Goal: Information Seeking & Learning: Learn about a topic

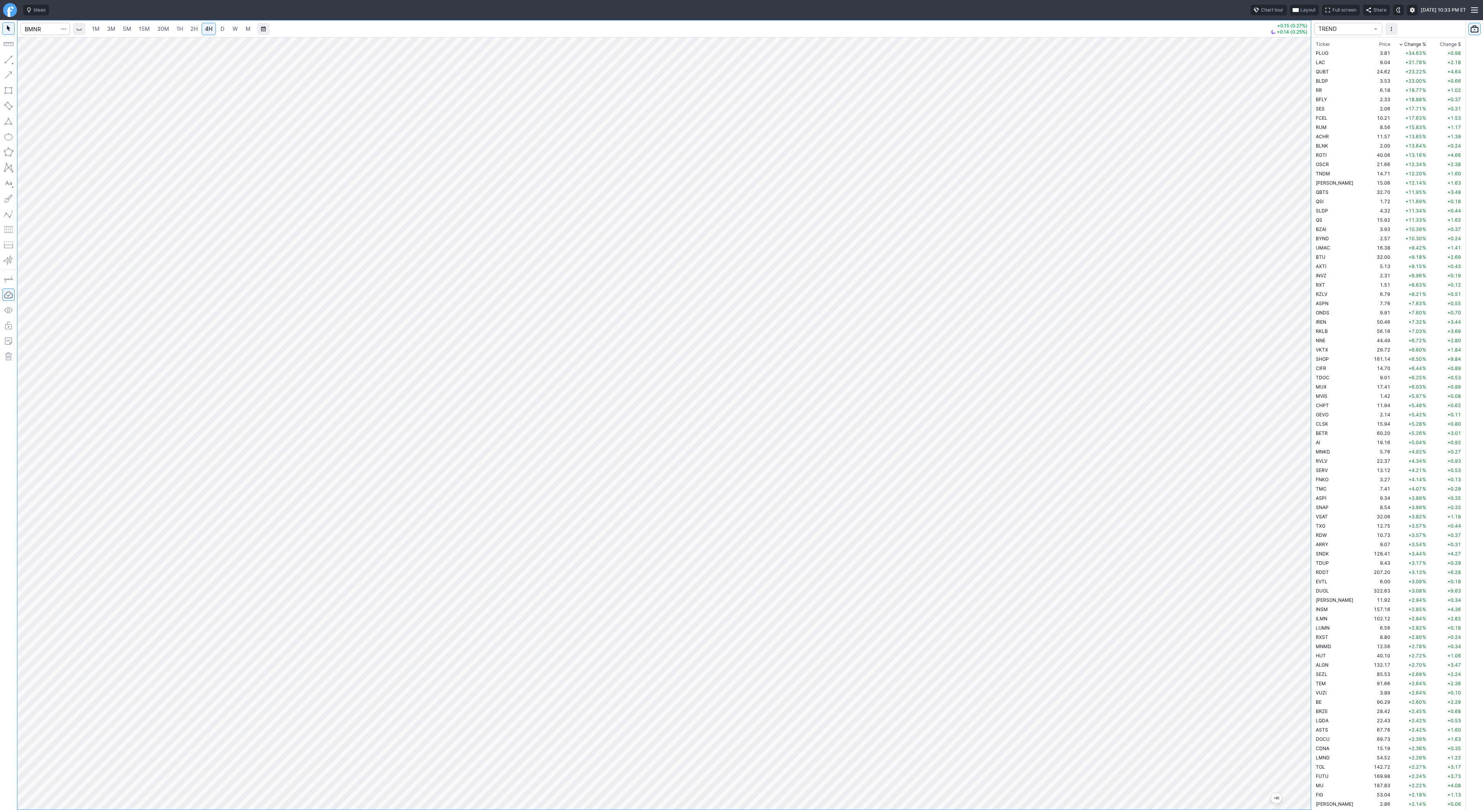
scroll to position [1112, 0]
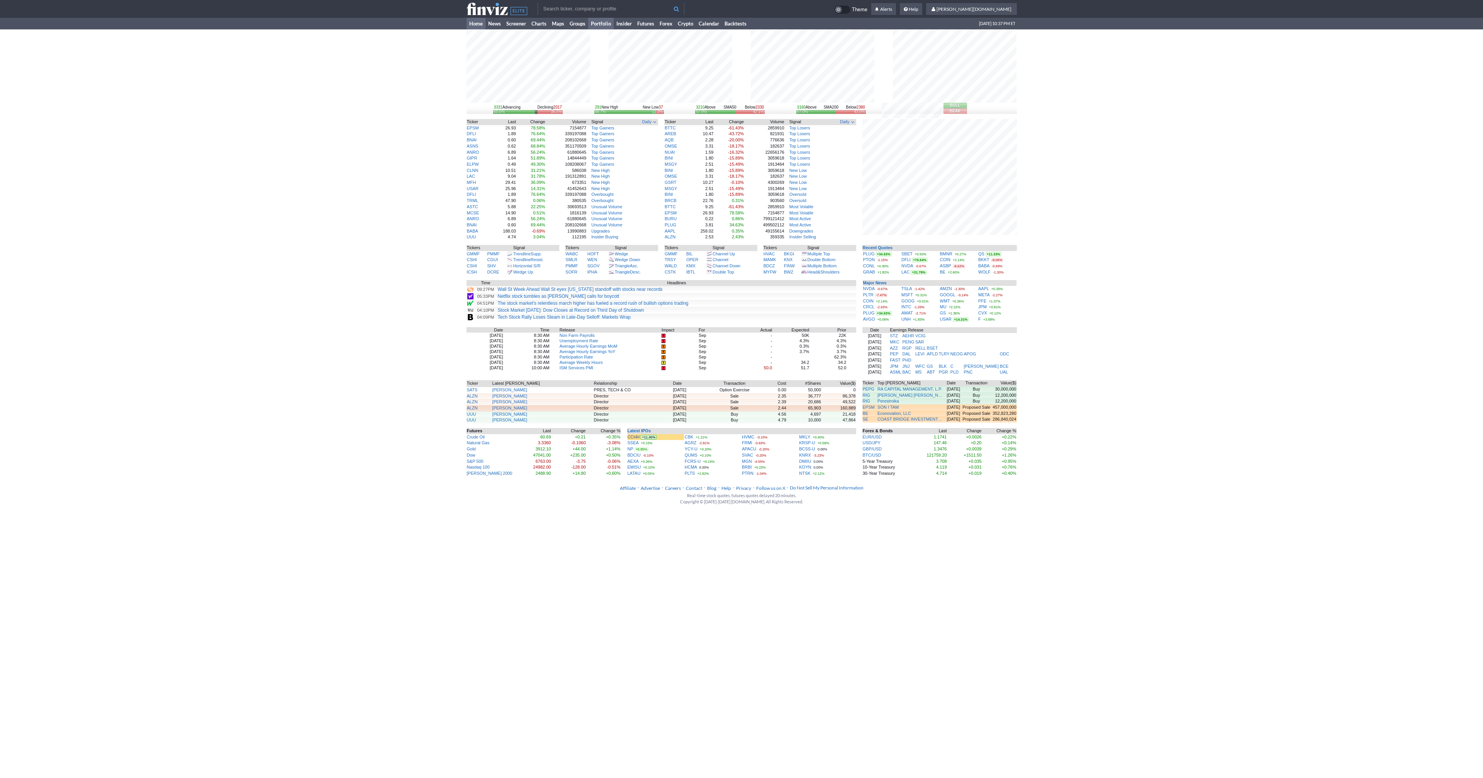
click at [607, 24] on link "Portfolio" at bounding box center [600, 24] width 25 height 12
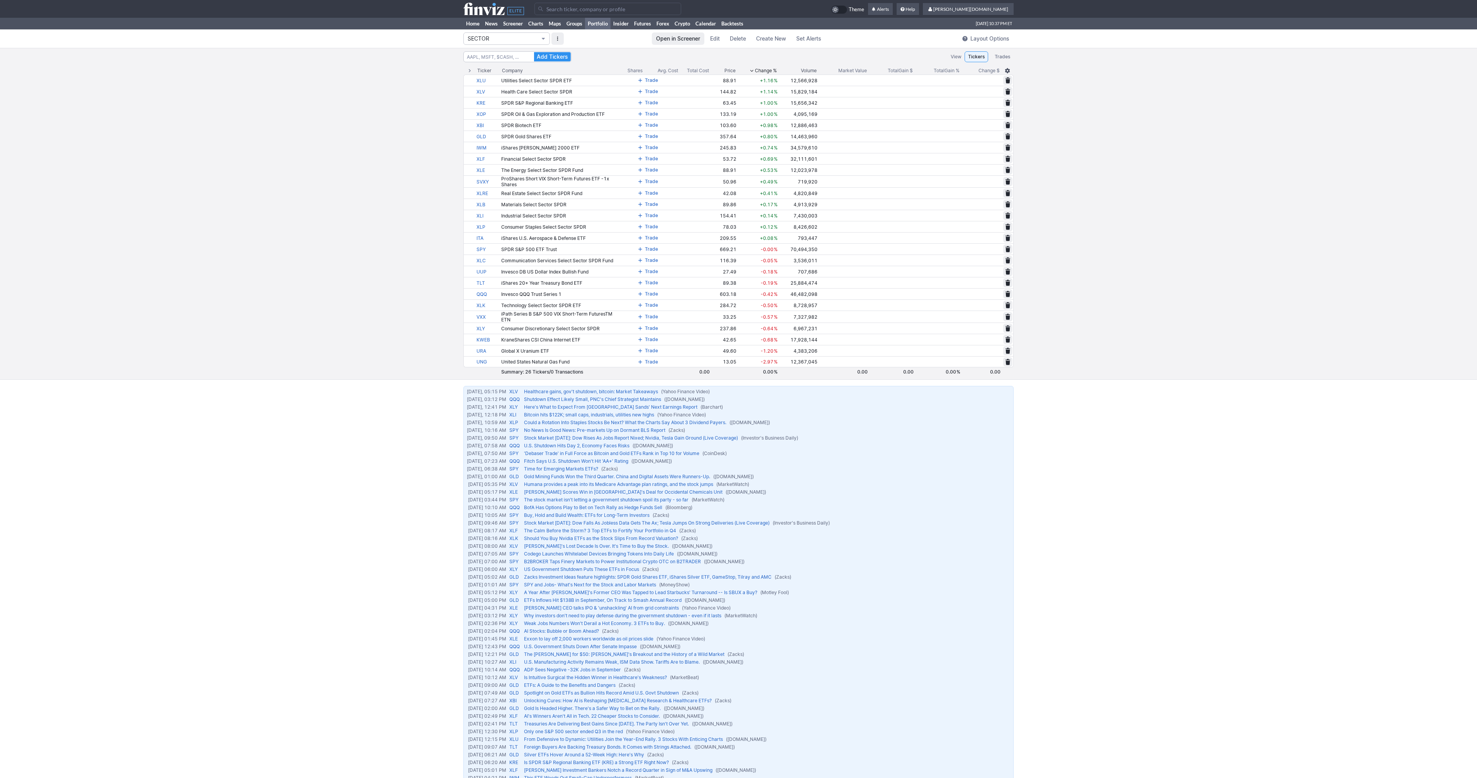
click at [528, 38] on span "SECTOR" at bounding box center [503, 39] width 70 height 8
click at [506, 216] on span "TSEL" at bounding box center [507, 213] width 74 height 8
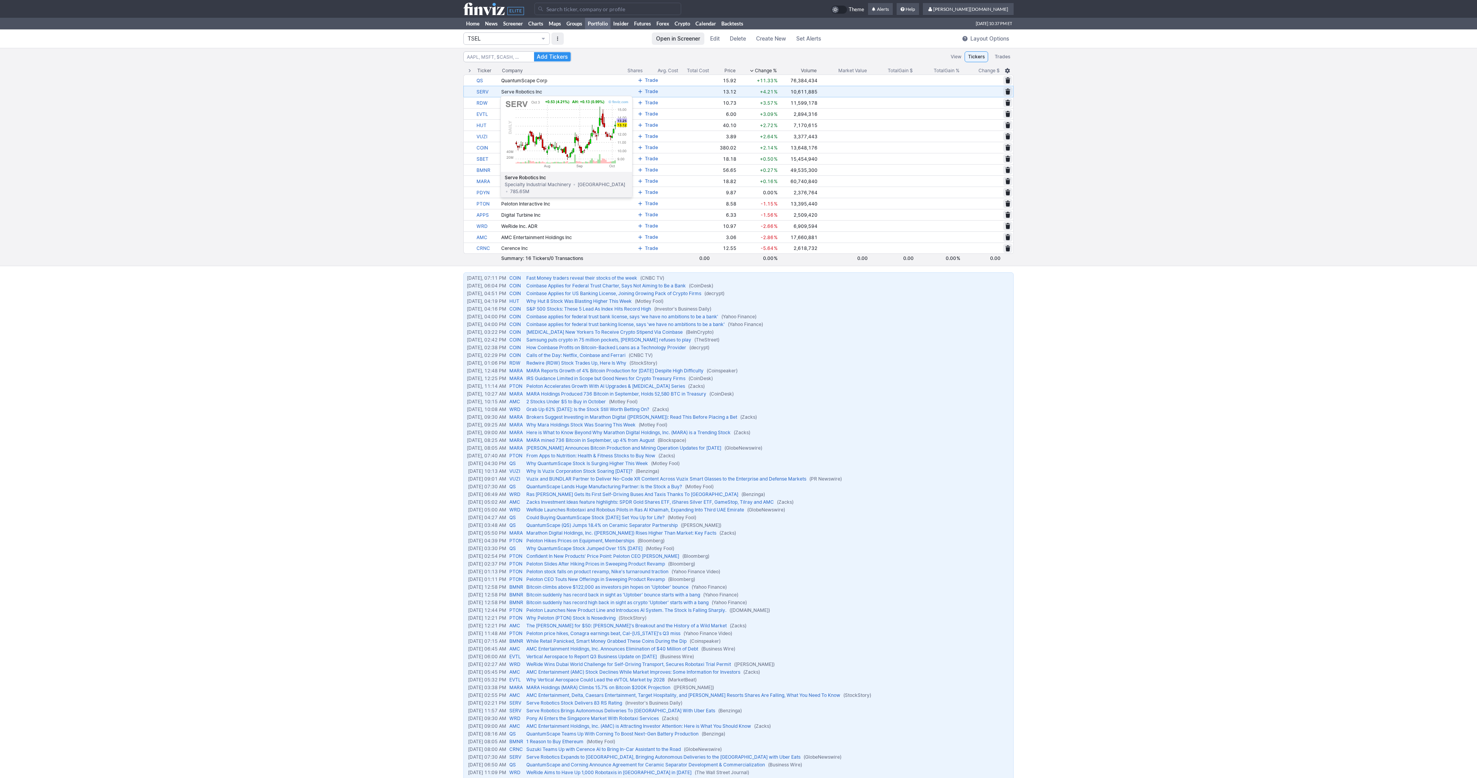
click at [481, 92] on link "SERV" at bounding box center [488, 91] width 23 height 11
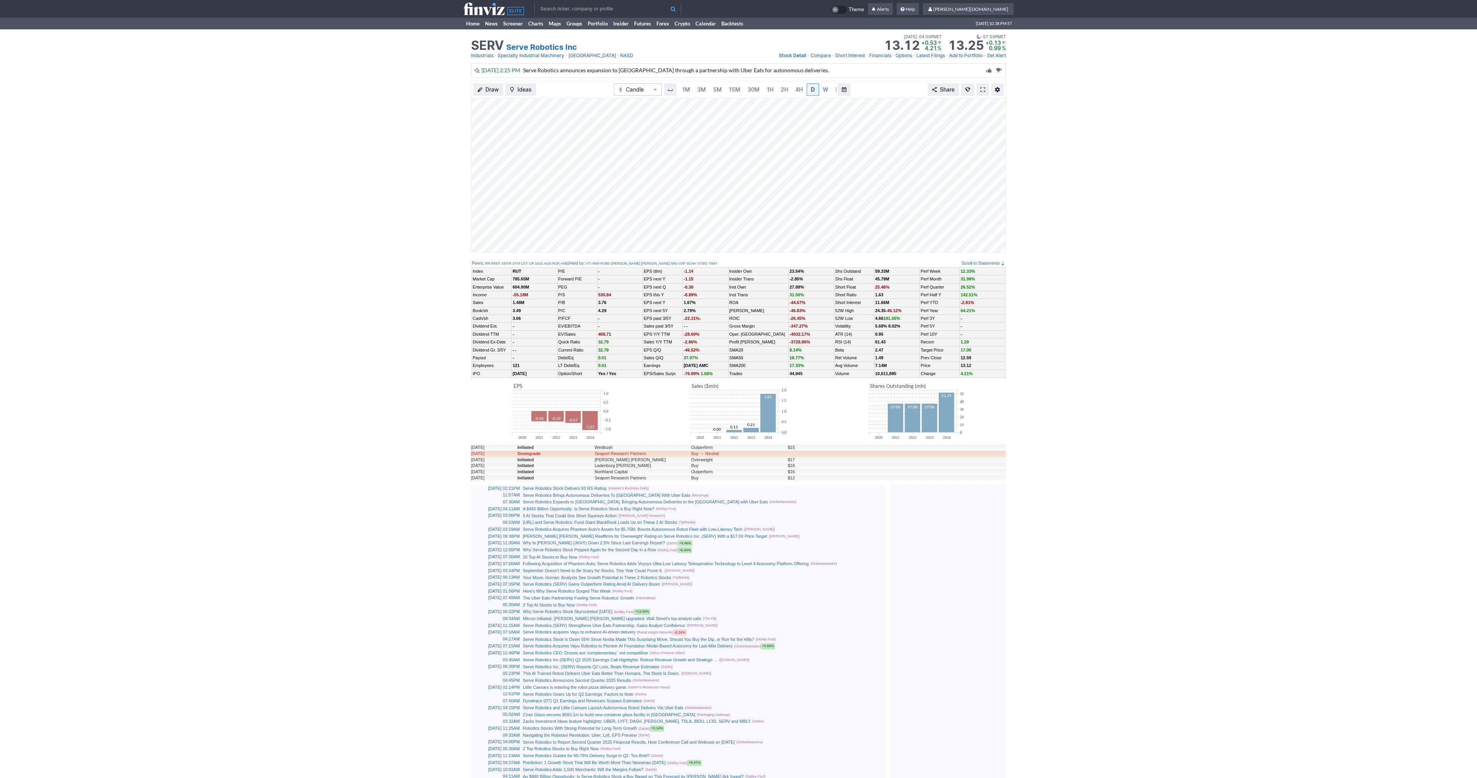
scroll to position [0, 8]
click at [983, 89] on span at bounding box center [983, 90] width 5 height 6
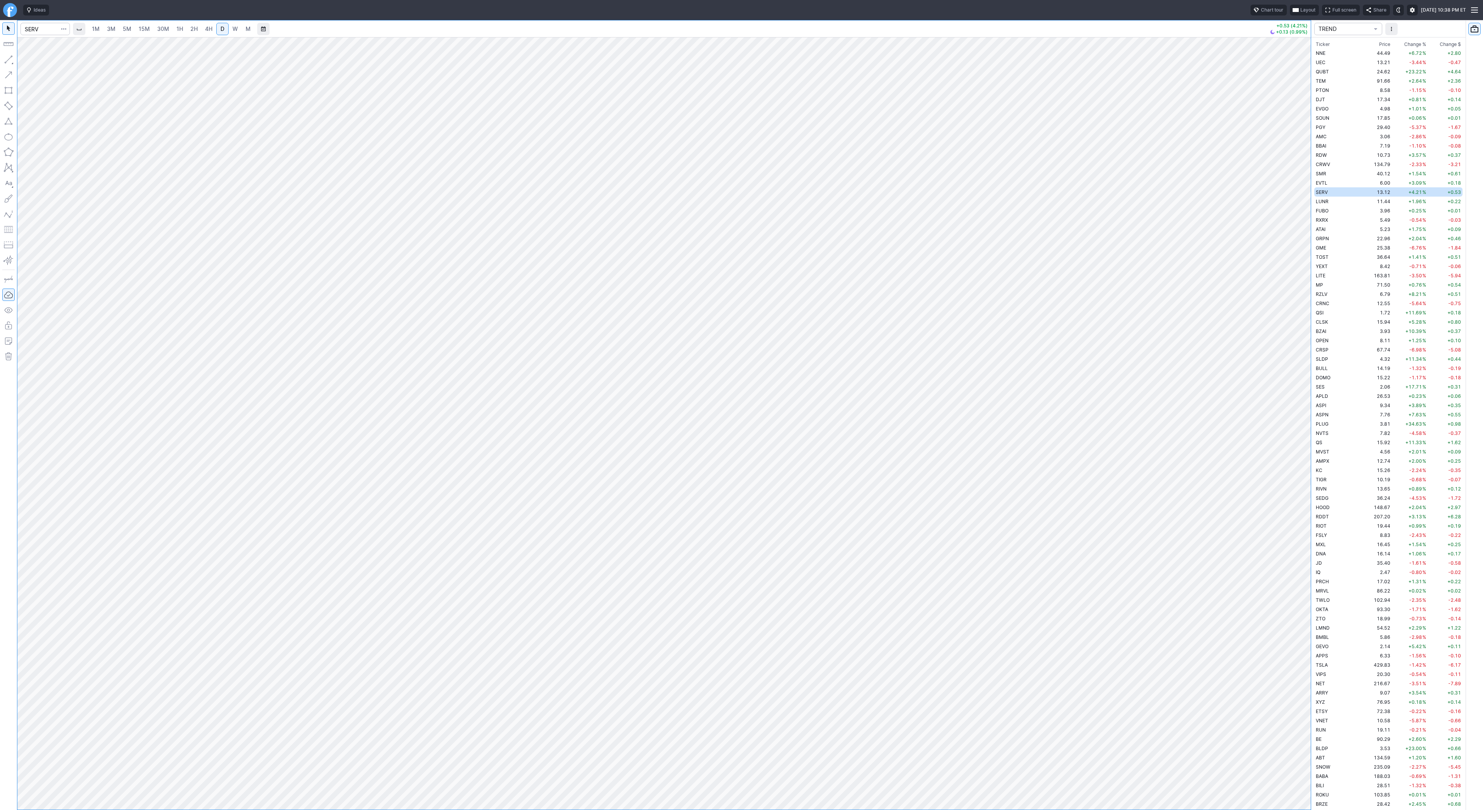
scroll to position [1891, 0]
click at [1365, 31] on span "TREND" at bounding box center [1345, 29] width 52 height 8
click at [1345, 203] on span "TSEL" at bounding box center [1349, 204] width 56 height 8
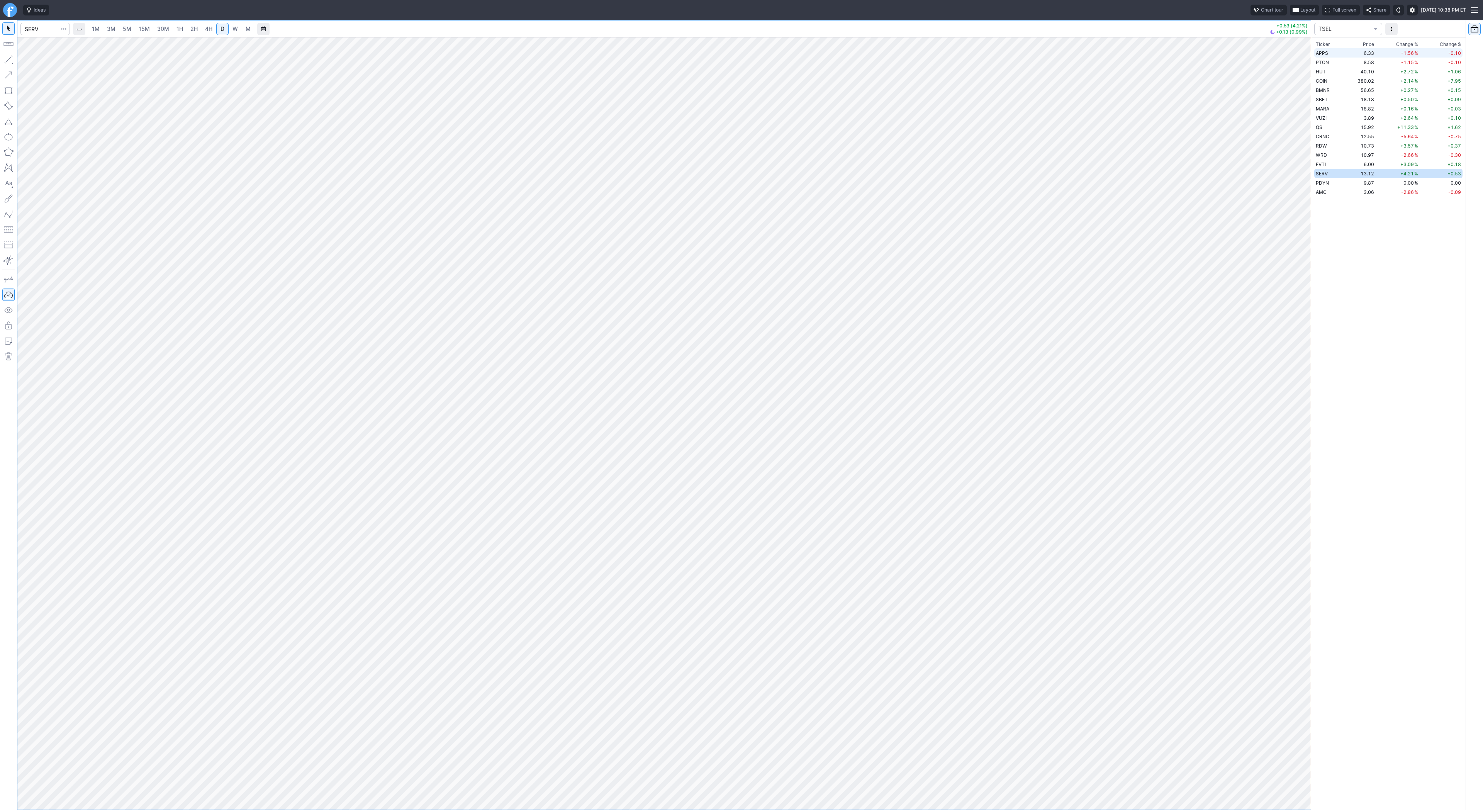
click at [1379, 54] on td "-1.56 %" at bounding box center [1398, 52] width 44 height 9
click at [230, 30] on link "W" at bounding box center [235, 29] width 12 height 12
click at [1335, 65] on td "PTON" at bounding box center [1330, 62] width 32 height 9
click at [222, 29] on span "D" at bounding box center [223, 28] width 4 height 7
click at [44, 63] on span "Line" at bounding box center [44, 62] width 31 height 8
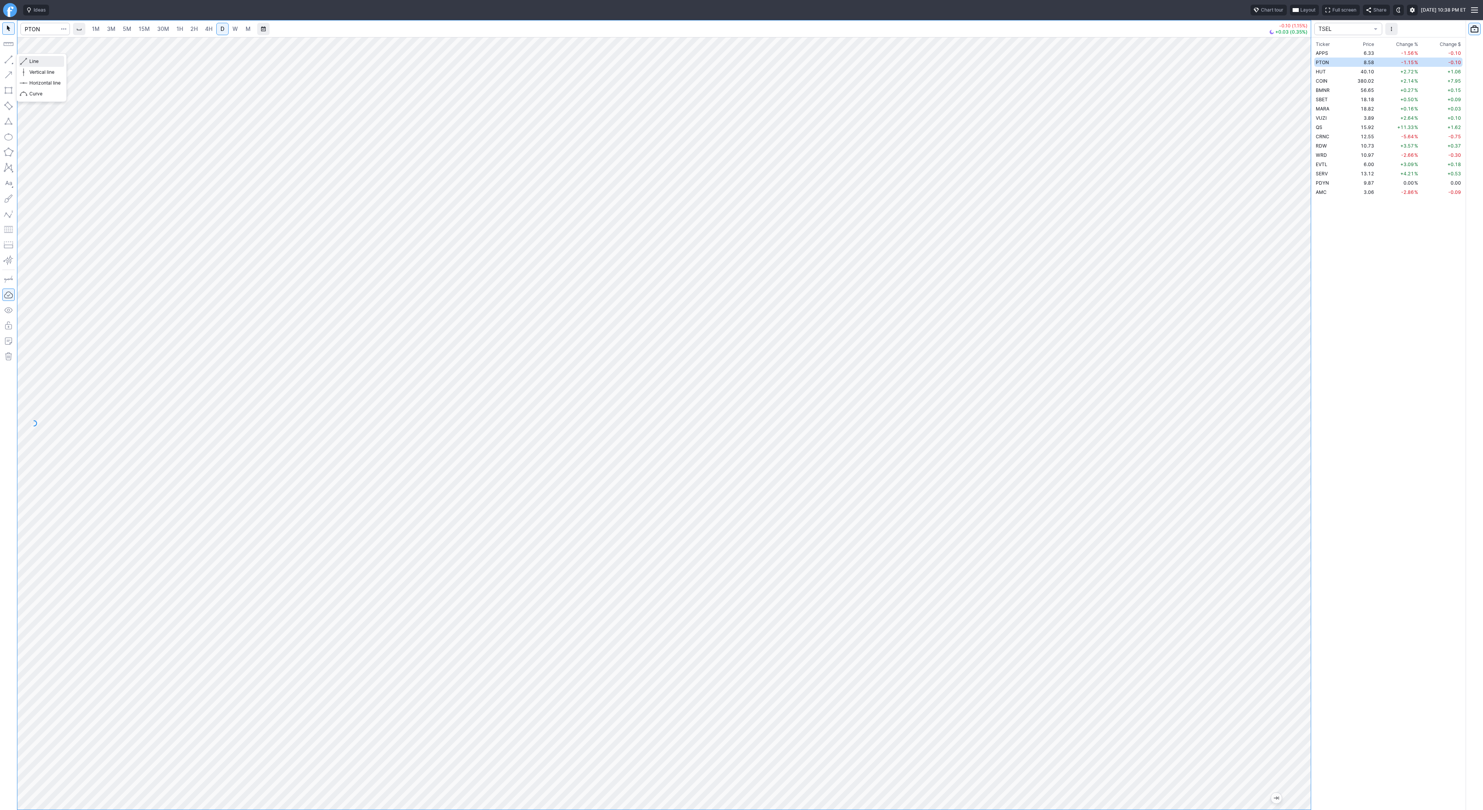
click at [33, 61] on span "Line" at bounding box center [44, 62] width 31 height 8
drag, startPoint x: 1306, startPoint y: 414, endPoint x: 1302, endPoint y: 441, distance: 27.4
click at [1306, 445] on div at bounding box center [1303, 421] width 16 height 753
drag, startPoint x: 37, startPoint y: 61, endPoint x: 46, endPoint y: 70, distance: 12.0
click at [37, 60] on span "Line" at bounding box center [44, 62] width 31 height 8
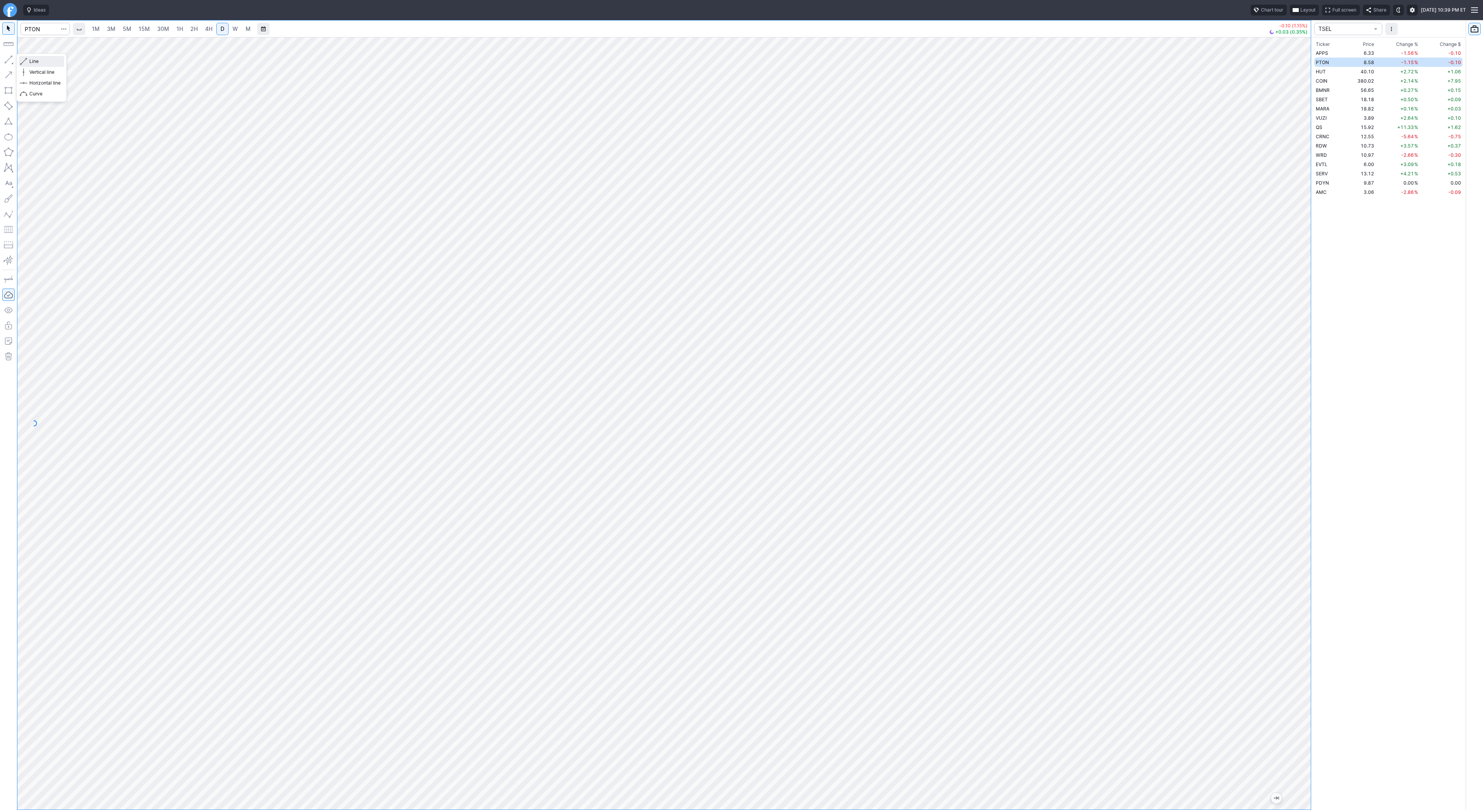
drag, startPoint x: 43, startPoint y: 60, endPoint x: 49, endPoint y: 70, distance: 12.1
click at [43, 60] on span "Line" at bounding box center [44, 62] width 31 height 8
click at [233, 29] on span "W" at bounding box center [235, 28] width 5 height 7
click at [222, 30] on span "D" at bounding box center [223, 28] width 4 height 7
click at [14, 59] on button "button" at bounding box center [8, 59] width 12 height 12
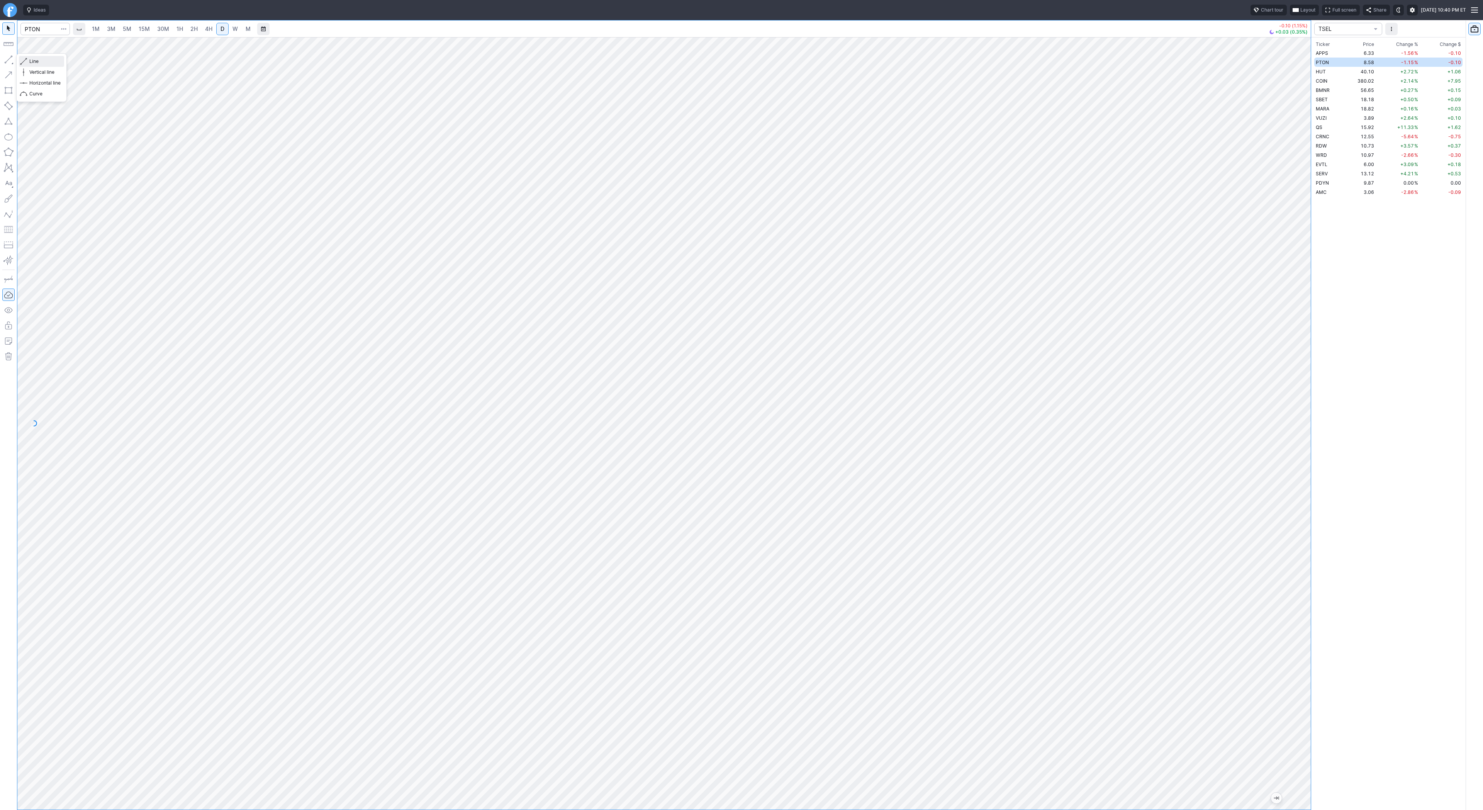
drag, startPoint x: 34, startPoint y: 60, endPoint x: 59, endPoint y: 86, distance: 35.2
click at [34, 61] on span "Line" at bounding box center [44, 62] width 31 height 8
click at [51, 65] on span "Line" at bounding box center [44, 62] width 31 height 8
click at [1357, 71] on td "40.10" at bounding box center [1360, 71] width 29 height 9
click at [1321, 65] on span "PTON" at bounding box center [1322, 62] width 13 height 6
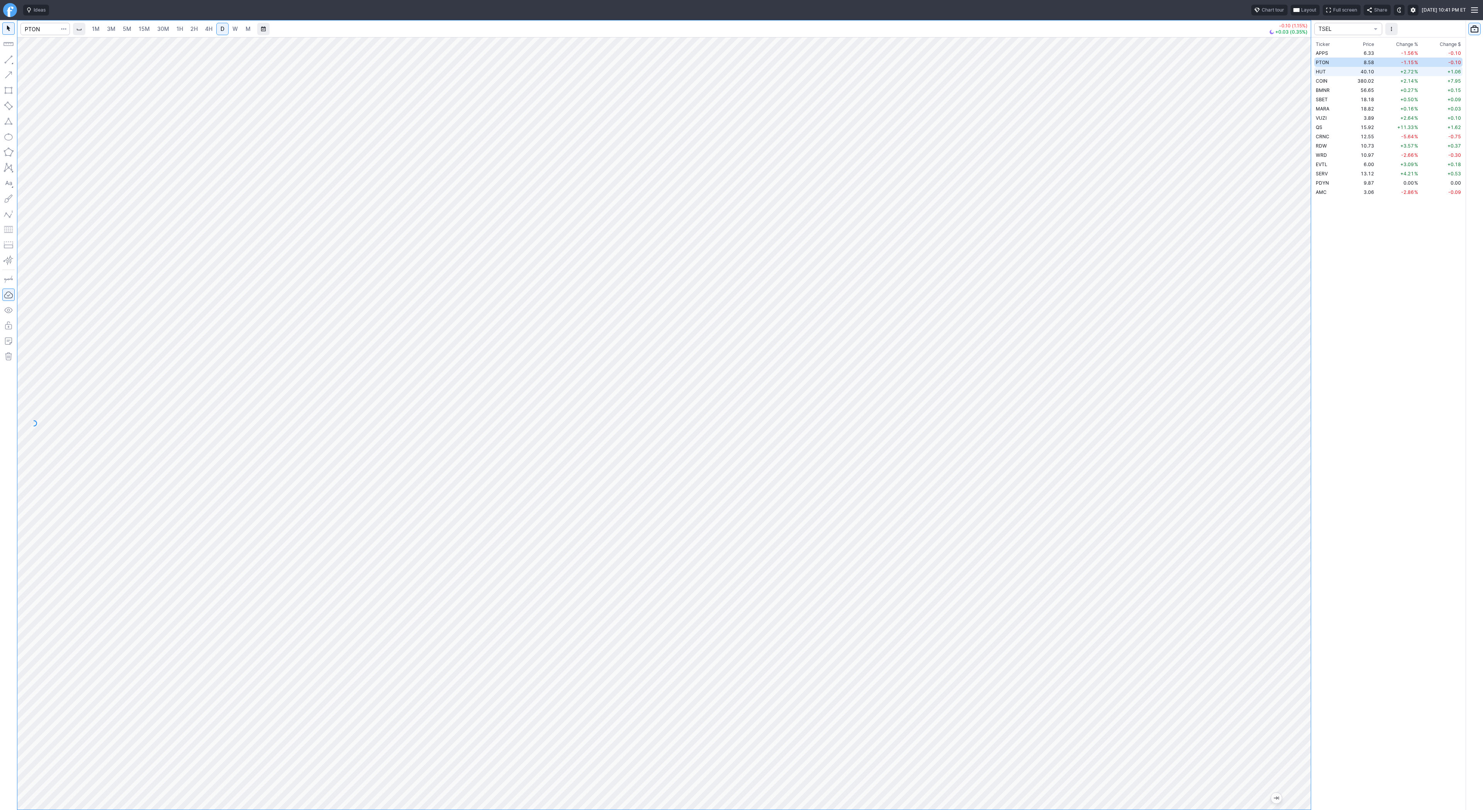
click at [1348, 70] on td "40.10" at bounding box center [1360, 71] width 29 height 9
click at [1334, 76] on td "COIN" at bounding box center [1330, 80] width 32 height 9
drag, startPoint x: 1299, startPoint y: 244, endPoint x: 1300, endPoint y: 346, distance: 102.0
click at [1305, 351] on div at bounding box center [1303, 421] width 16 height 753
click at [233, 26] on span "W" at bounding box center [235, 28] width 5 height 7
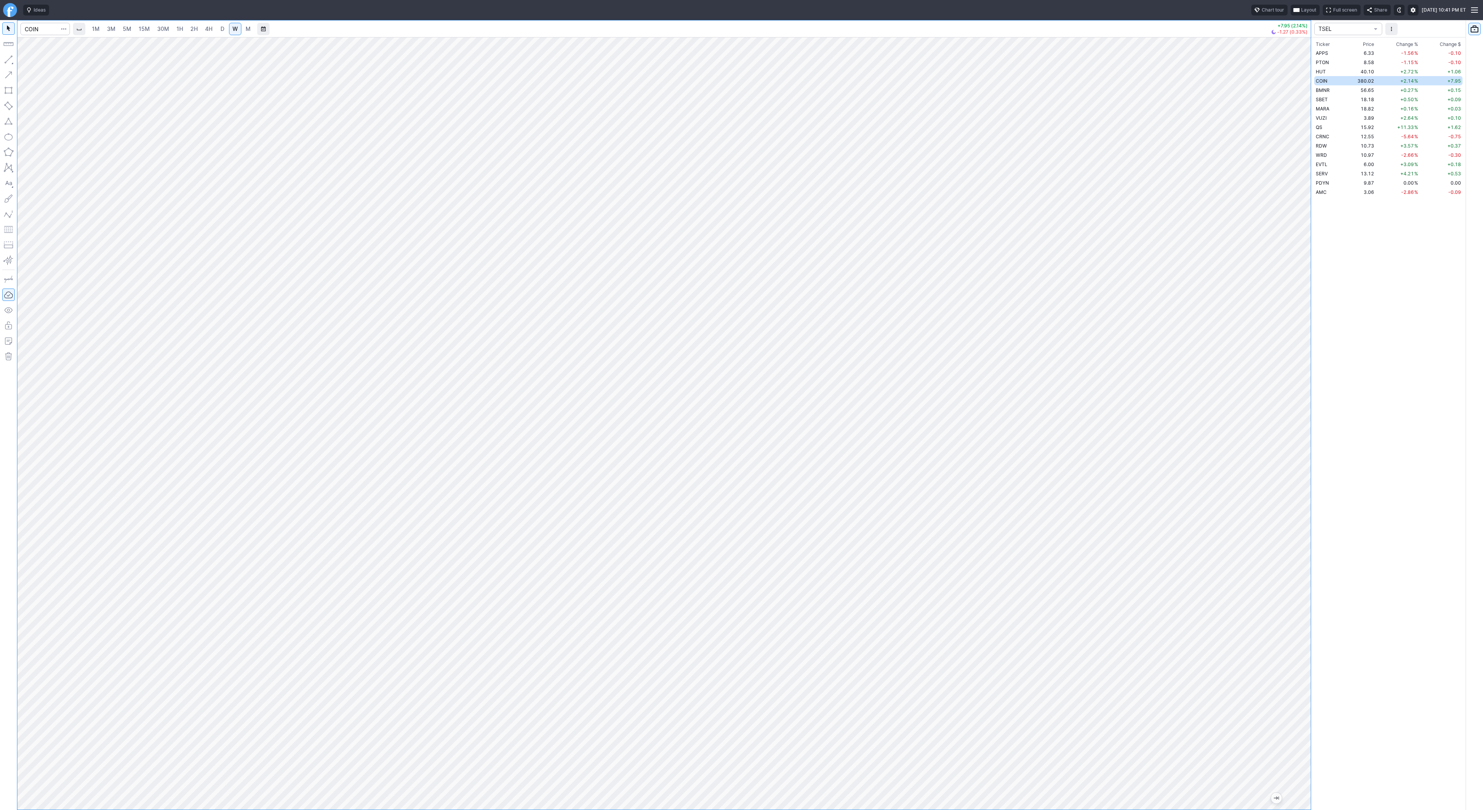
drag, startPoint x: 1305, startPoint y: 205, endPoint x: 1311, endPoint y: 380, distance: 175.1
click at [1327, 398] on div "1M 3M 5M 15M 30M 1H 2H 4H D W M +7.95 (2.14%) -1.27 (0.33%) TSEL Ticker Price C…" at bounding box center [741, 415] width 1483 height 790
click at [223, 26] on span "D" at bounding box center [222, 29] width 5 height 8
drag, startPoint x: 1302, startPoint y: 305, endPoint x: 1303, endPoint y: 359, distance: 54.5
click at [1303, 359] on div at bounding box center [1303, 421] width 16 height 753
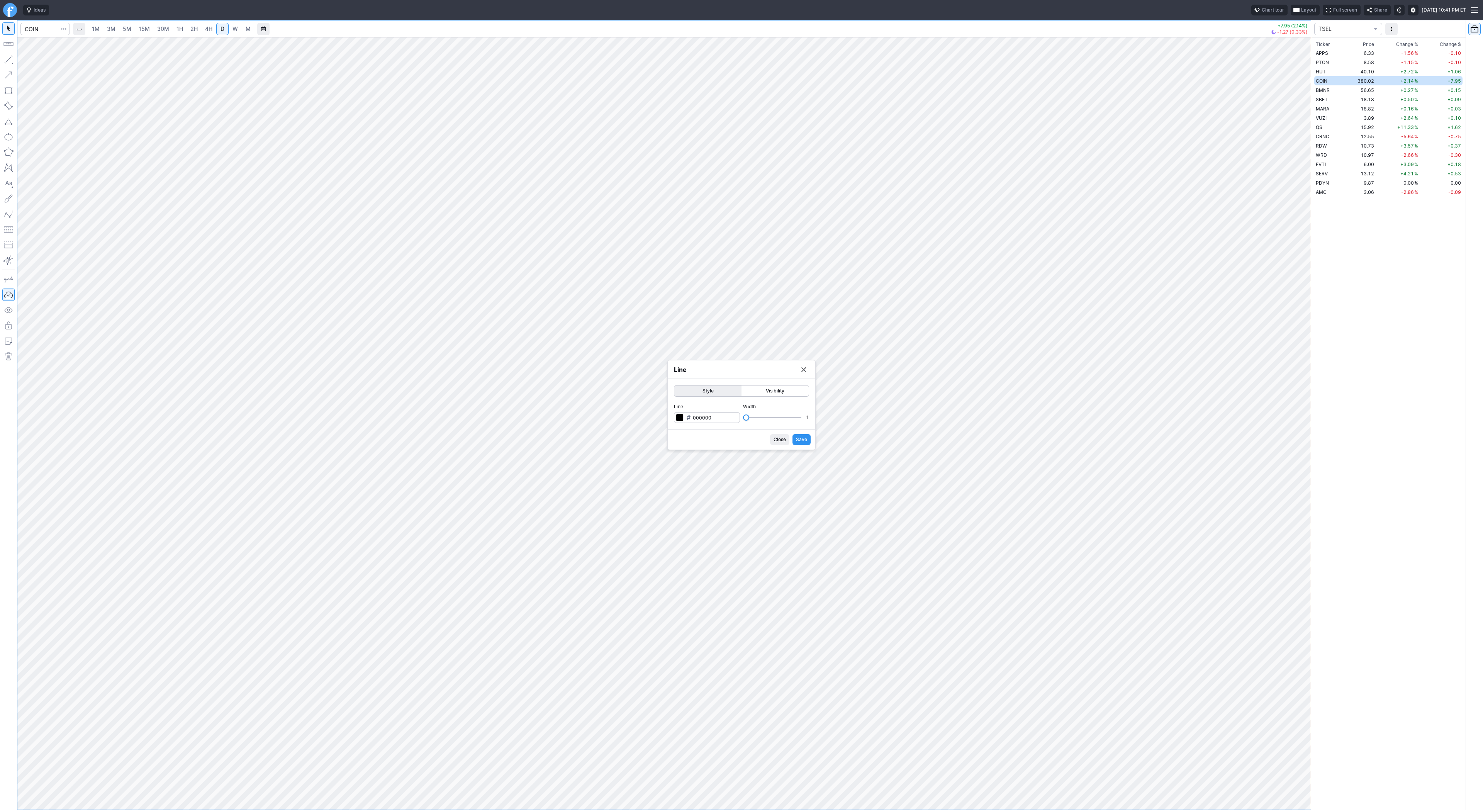
click at [779, 435] on button "Close" at bounding box center [779, 439] width 19 height 11
click at [208, 27] on span "4H" at bounding box center [208, 28] width 7 height 7
click at [30, 60] on span "Line" at bounding box center [44, 62] width 31 height 8
click at [43, 63] on span "Line" at bounding box center [44, 62] width 31 height 8
click at [39, 63] on span "Line" at bounding box center [44, 62] width 31 height 8
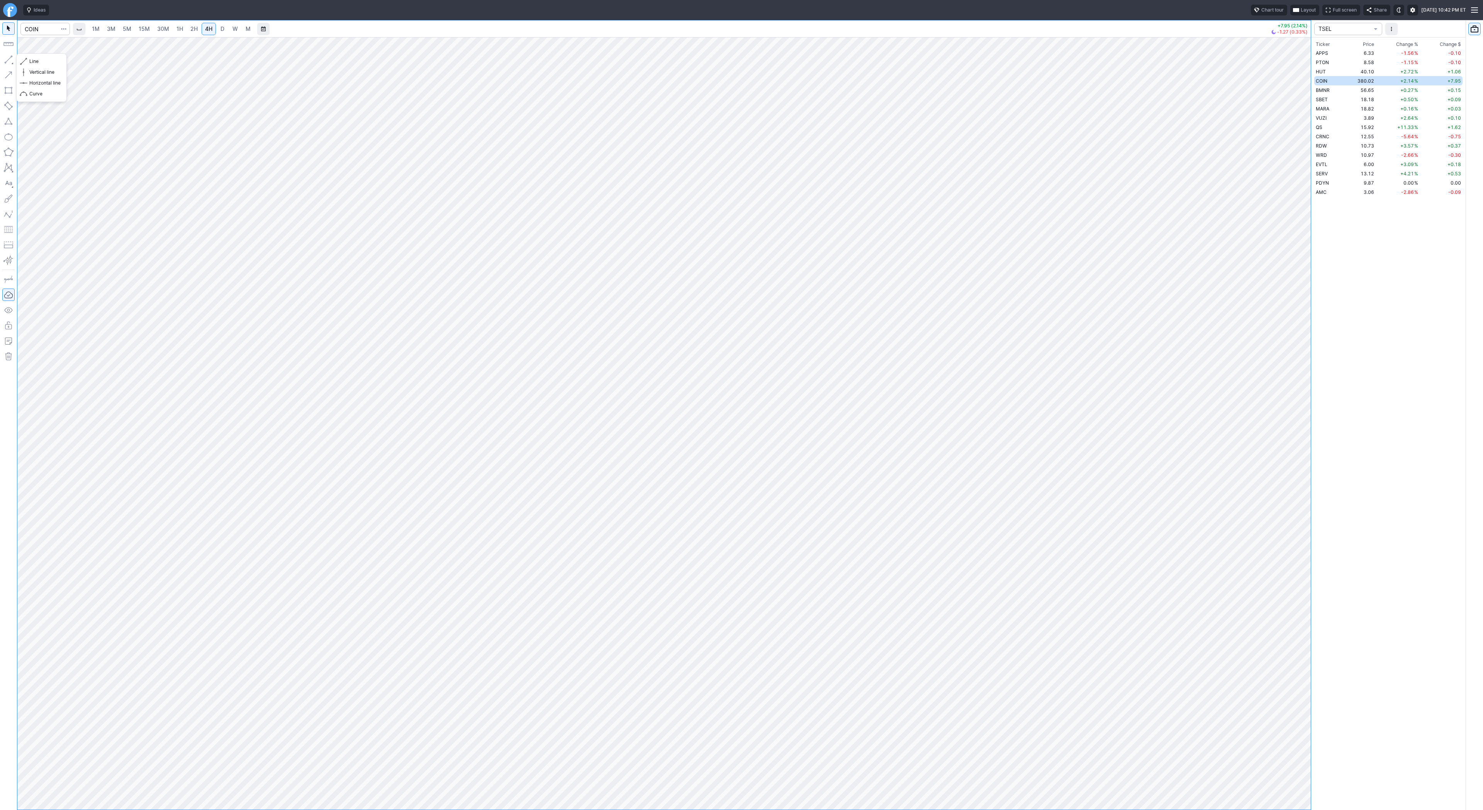
click at [11, 62] on button "button" at bounding box center [8, 59] width 12 height 12
drag, startPoint x: 1307, startPoint y: 262, endPoint x: 1298, endPoint y: 290, distance: 28.8
click at [1308, 309] on div at bounding box center [1303, 421] width 16 height 753
click at [36, 60] on span "Line" at bounding box center [44, 62] width 31 height 8
click at [36, 61] on span "Line" at bounding box center [44, 62] width 31 height 8
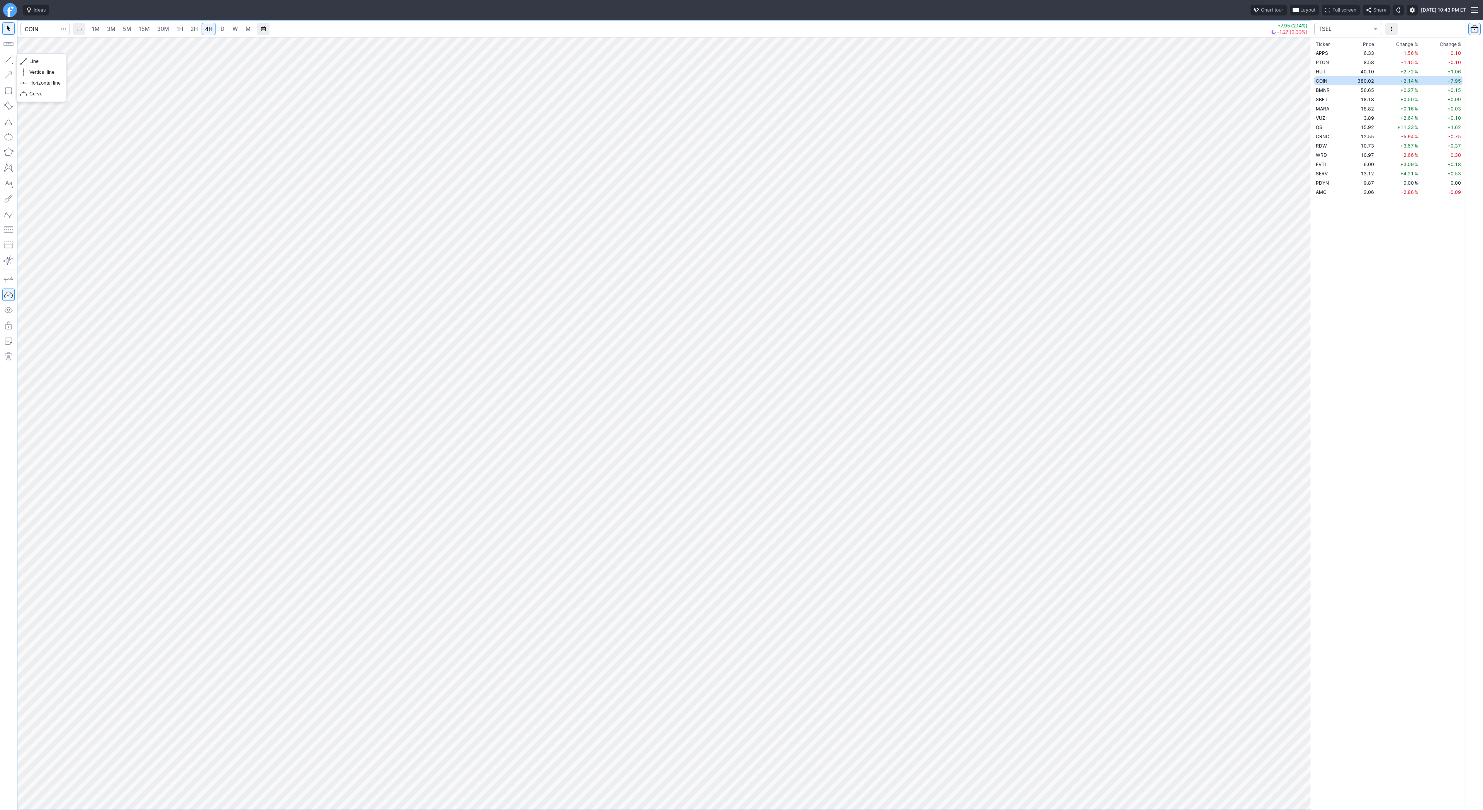
click at [10, 58] on button "button" at bounding box center [8, 59] width 12 height 12
click at [47, 32] on input "Search" at bounding box center [44, 29] width 49 height 12
type input "sh"
drag, startPoint x: 1300, startPoint y: 570, endPoint x: 1301, endPoint y: 616, distance: 46.7
click at [1302, 617] on div at bounding box center [1303, 421] width 16 height 753
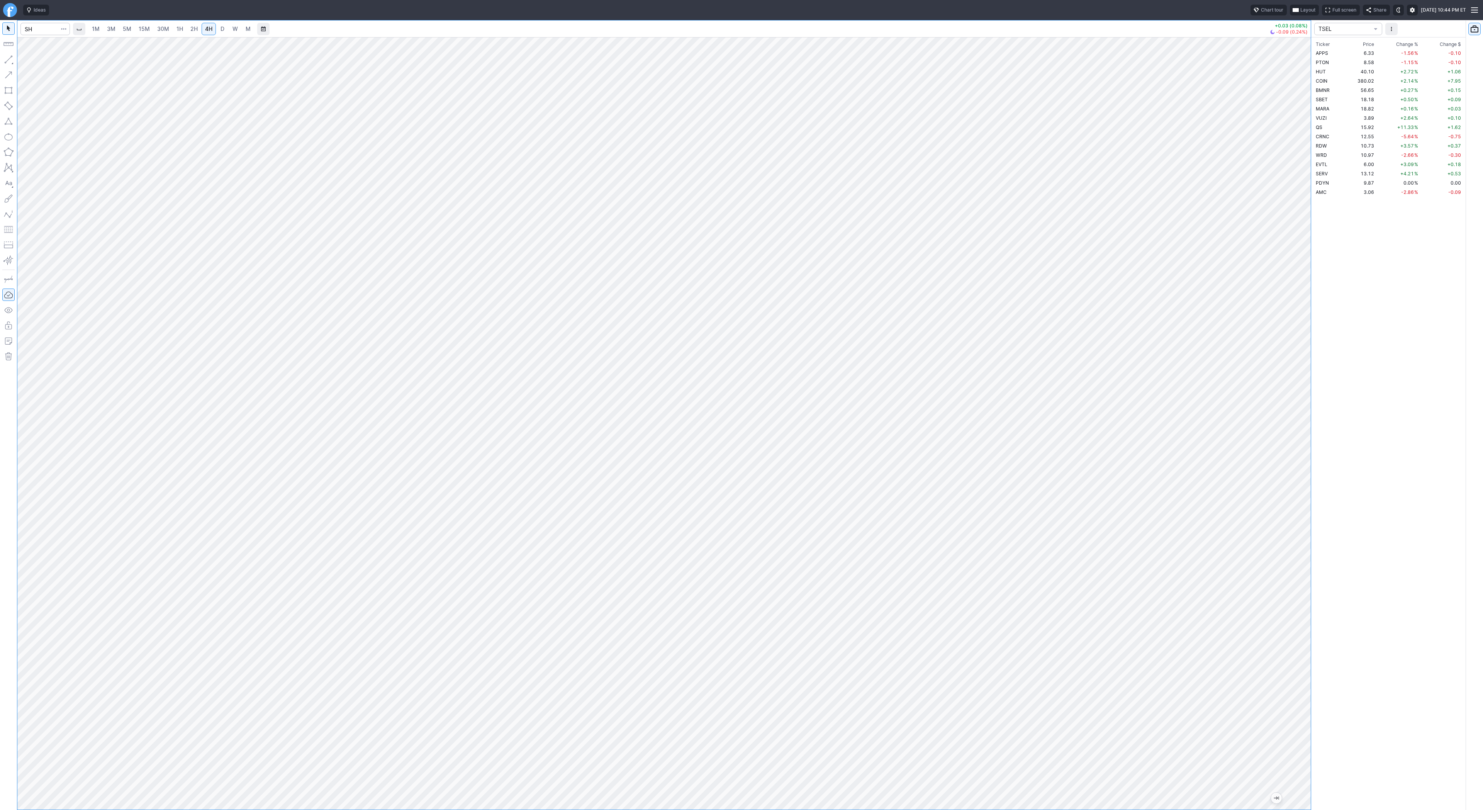
drag, startPoint x: 1304, startPoint y: 652, endPoint x: 1320, endPoint y: 449, distance: 203.8
click at [1320, 449] on div "1M 3M 5M 15M 30M 1H 2H 4H D W M +0.03 (0.08%) -0.09 (0.24%) TSEL Ticker Price C…" at bounding box center [741, 415] width 1483 height 790
click at [35, 63] on span "Line" at bounding box center [44, 62] width 31 height 8
drag, startPoint x: 29, startPoint y: 61, endPoint x: 45, endPoint y: 78, distance: 23.8
click at [29, 61] on span "Line" at bounding box center [44, 62] width 31 height 8
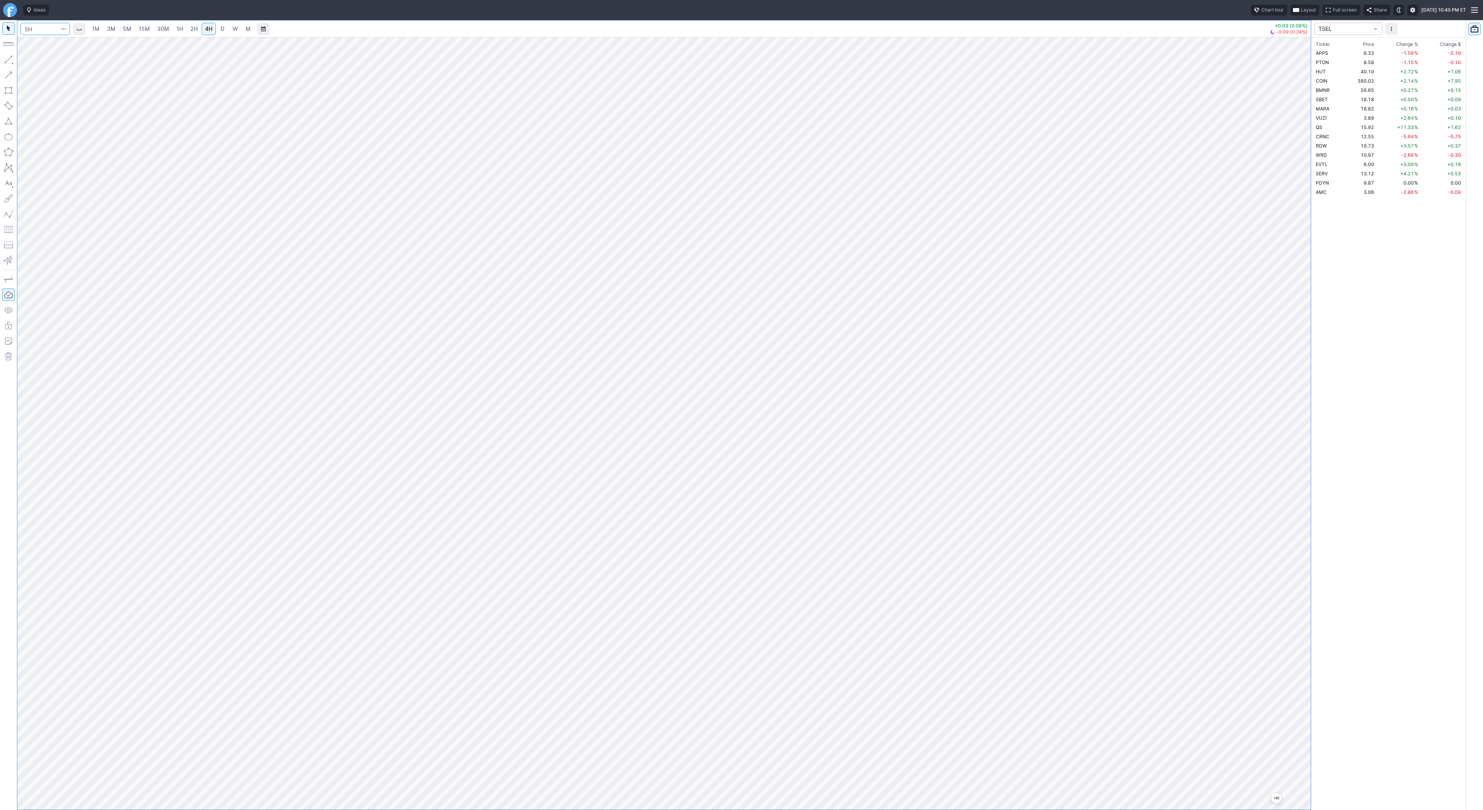
click at [41, 30] on input "Search" at bounding box center [44, 29] width 49 height 12
type input "vxx"
click at [40, 44] on span "VXX" at bounding box center [39, 48] width 25 height 13
click at [1283, 630] on div at bounding box center [664, 423] width 1294 height 772
drag, startPoint x: 1299, startPoint y: 614, endPoint x: 1359, endPoint y: 362, distance: 258.9
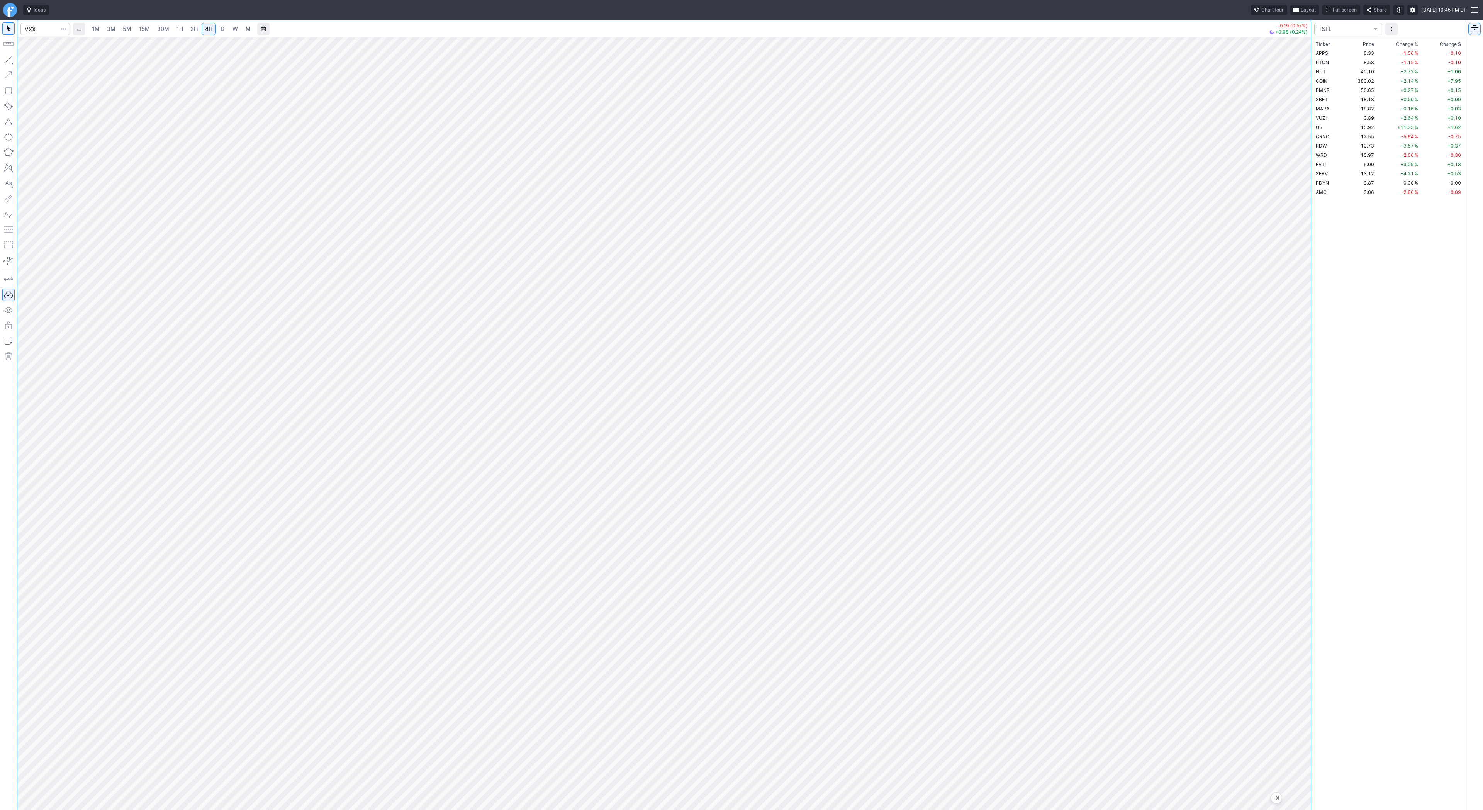
click at [1359, 362] on div "1M 3M 5M 15M 30M 1H 2H 4H D W M -0.19 (0.57%) +0.08 (0.24%) TSEL Ticker Price C…" at bounding box center [741, 415] width 1483 height 790
drag, startPoint x: 1298, startPoint y: 303, endPoint x: 1295, endPoint y: 577, distance: 273.9
click at [1304, 583] on div at bounding box center [1303, 421] width 16 height 753
drag, startPoint x: 9, startPoint y: 59, endPoint x: 35, endPoint y: 98, distance: 47.0
click at [8, 61] on button "button" at bounding box center [8, 59] width 12 height 12
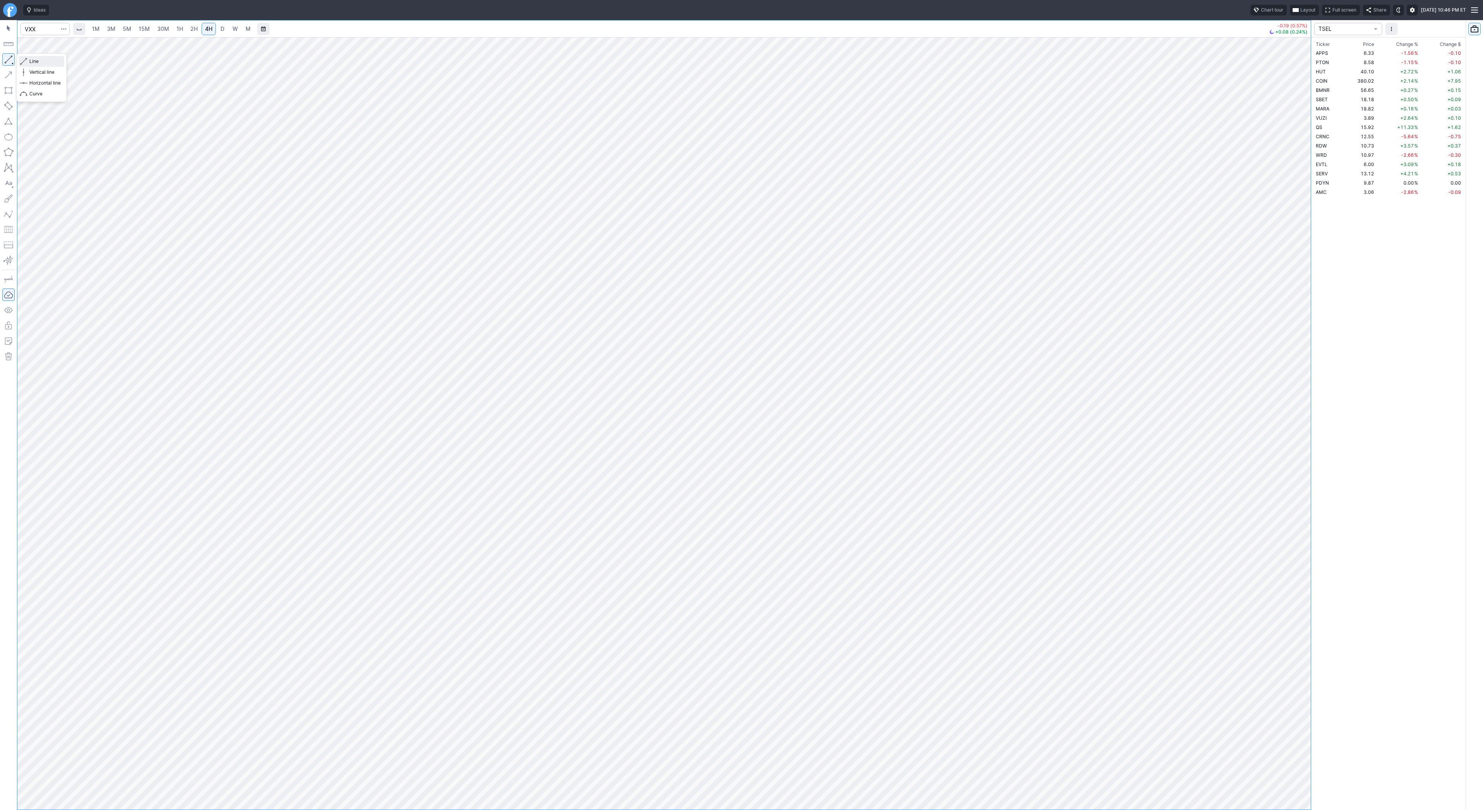
drag, startPoint x: 26, startPoint y: 59, endPoint x: 61, endPoint y: 79, distance: 40.0
click at [26, 59] on span "button" at bounding box center [24, 61] width 5 height 11
click at [6, 59] on button "button" at bounding box center [8, 59] width 12 height 12
click at [17, 61] on div "Line Vertical line Horizontal line Curve" at bounding box center [42, 78] width 50 height 48
click at [31, 63] on span "Line" at bounding box center [44, 62] width 31 height 8
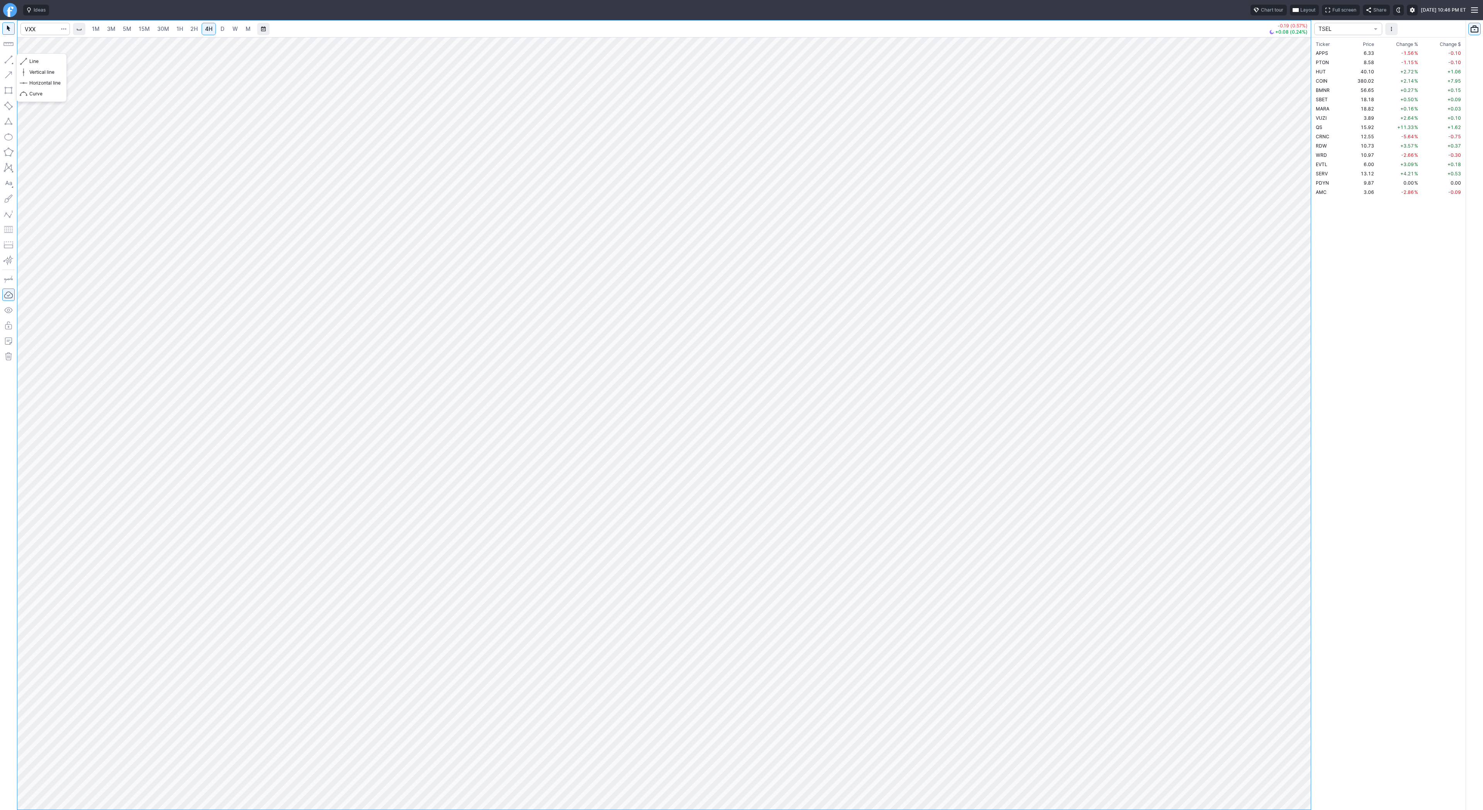
click at [8, 60] on button "button" at bounding box center [8, 59] width 12 height 12
click at [44, 61] on span "Line" at bounding box center [44, 62] width 31 height 8
drag, startPoint x: 1311, startPoint y: 585, endPoint x: 1319, endPoint y: 657, distance: 72.3
click at [1319, 657] on div "1M 3M 5M 15M 30M 1H 2H 4H D W M -0.19 (0.57%) +0.08 (0.24%) TSEL Ticker Price C…" at bounding box center [741, 415] width 1483 height 790
click at [1128, 693] on div at bounding box center [664, 423] width 1294 height 772
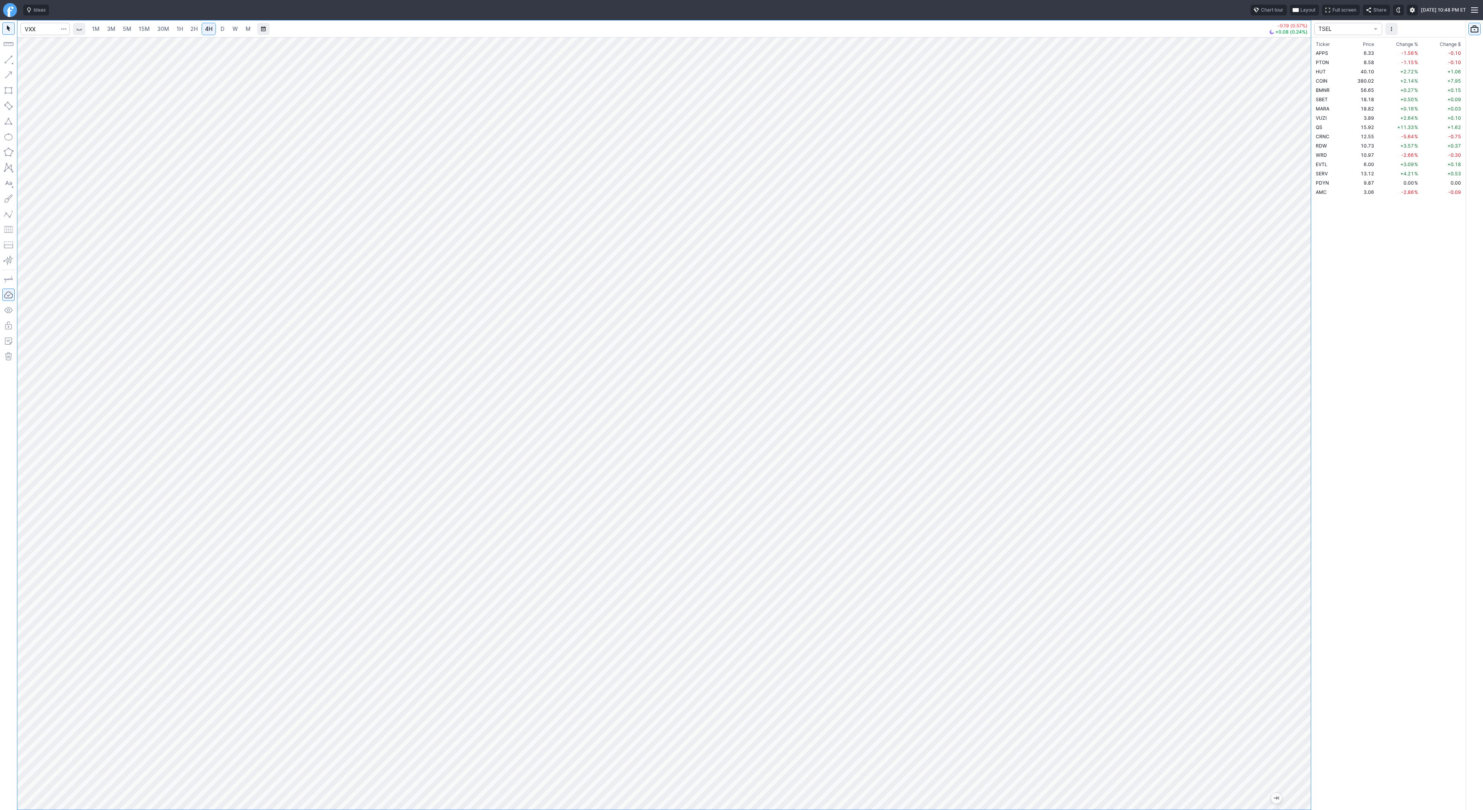
click at [1293, 460] on div at bounding box center [664, 423] width 1294 height 772
drag, startPoint x: 30, startPoint y: 59, endPoint x: 50, endPoint y: 78, distance: 27.3
click at [30, 59] on span "Line" at bounding box center [44, 62] width 31 height 8
click at [35, 59] on span "Line" at bounding box center [44, 62] width 31 height 8
click at [11, 61] on button "button" at bounding box center [8, 59] width 12 height 12
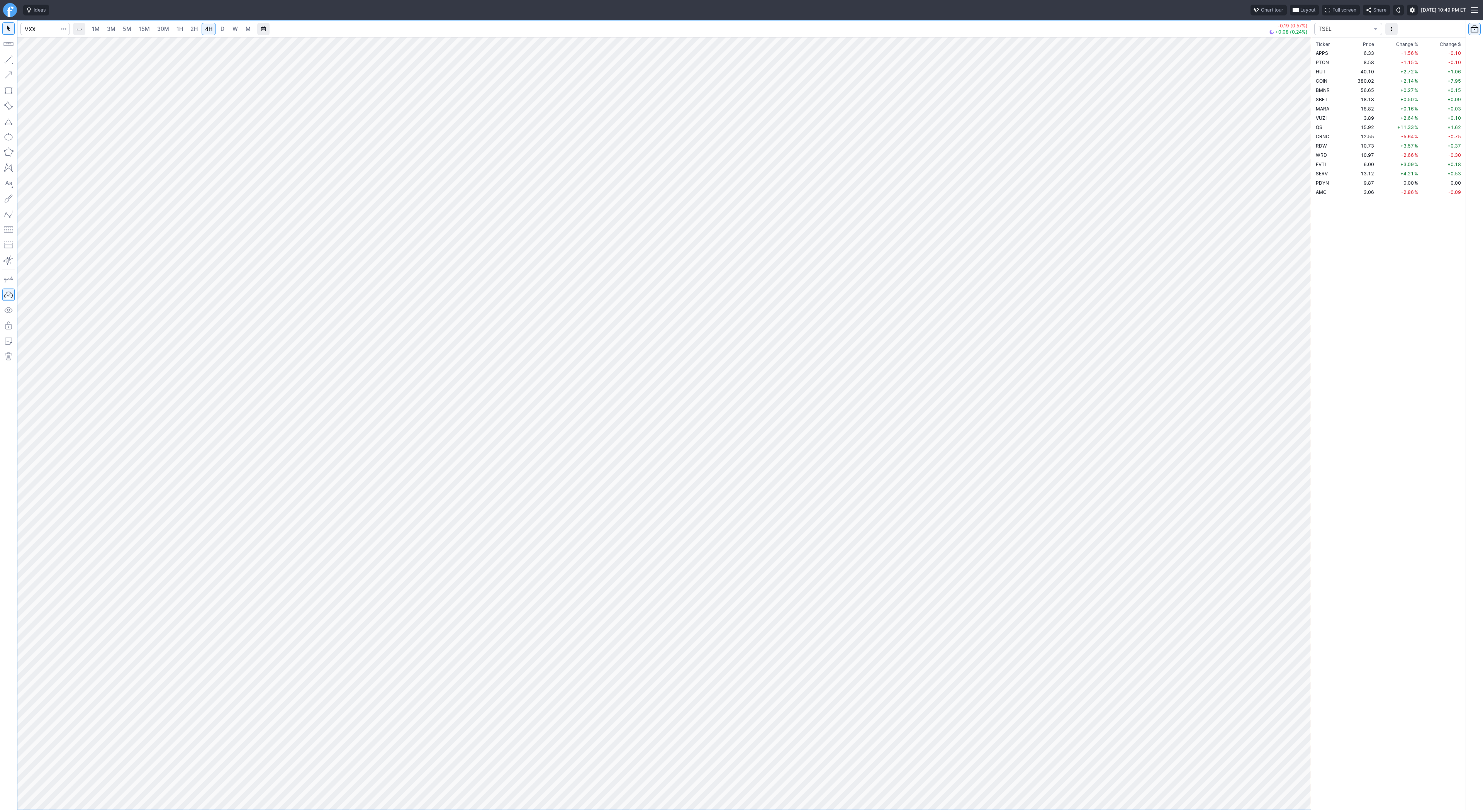
click at [6, 59] on button "button" at bounding box center [8, 59] width 12 height 12
click at [10, 56] on button "button" at bounding box center [8, 59] width 12 height 12
click at [45, 27] on input "Search" at bounding box center [44, 29] width 49 height 12
type input "tsla"
click at [192, 29] on span "2H" at bounding box center [193, 28] width 7 height 7
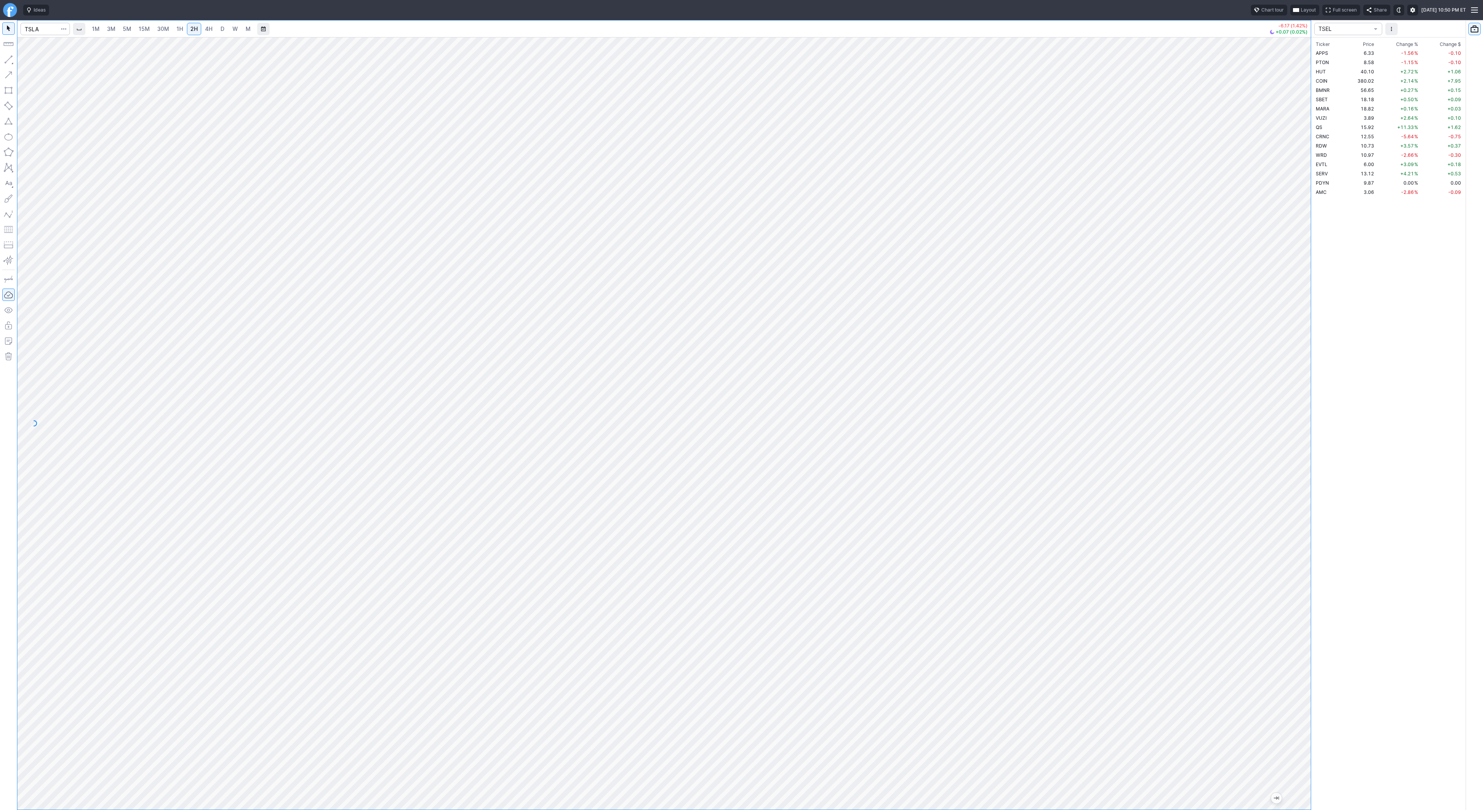
click at [173, 29] on link "1H" at bounding box center [180, 29] width 14 height 12
drag, startPoint x: 1297, startPoint y: 224, endPoint x: 1295, endPoint y: 368, distance: 144.5
click at [1323, 405] on div "1M 3M 5M 15M 30M 1H 2H 4H D W M -6.17 (1.42%) +0.07 (0.02%) TSEL Ticker Price C…" at bounding box center [741, 415] width 1483 height 790
click at [5, 58] on button "button" at bounding box center [8, 59] width 12 height 12
click at [6, 56] on button "button" at bounding box center [8, 59] width 12 height 12
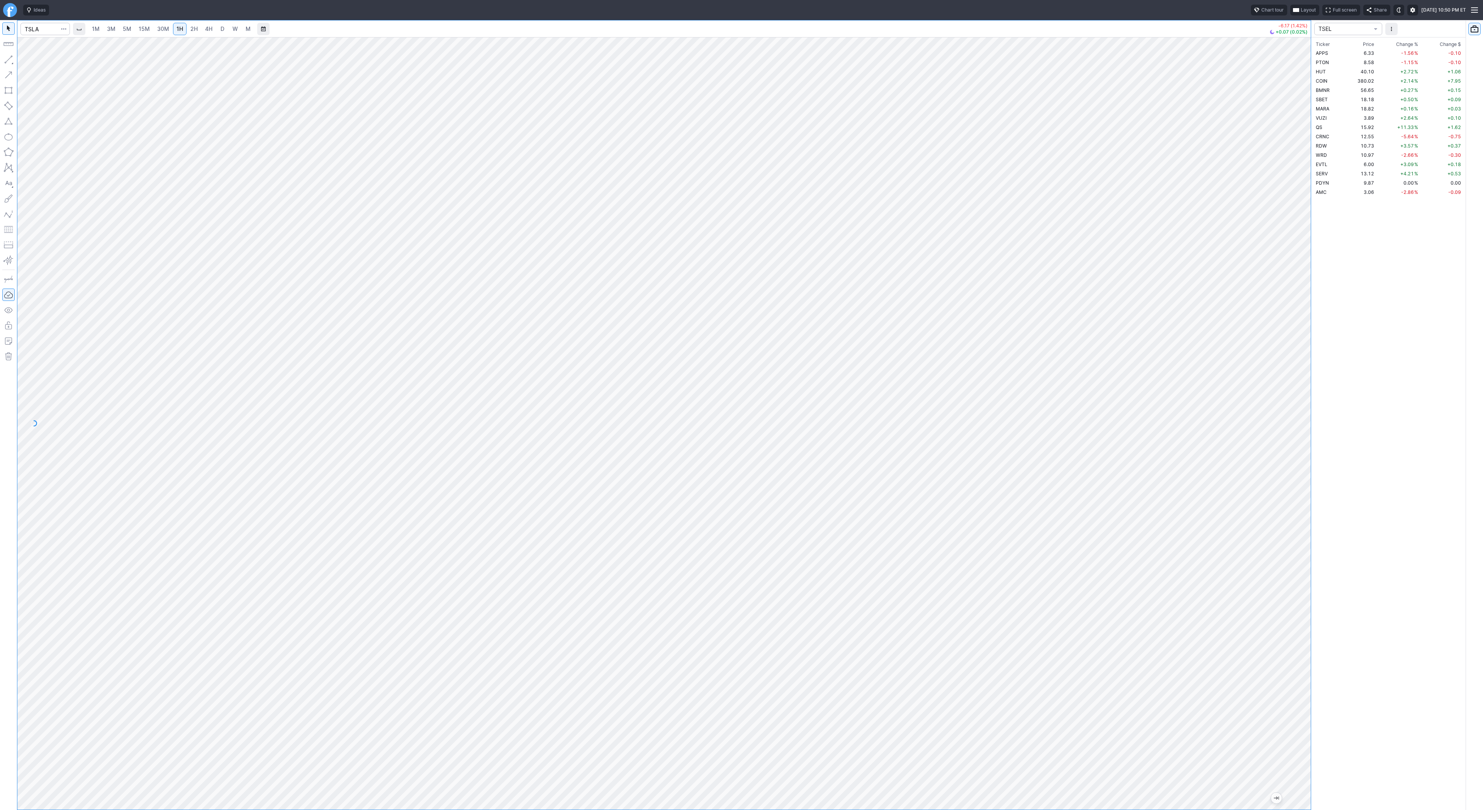
click at [11, 62] on button "button" at bounding box center [8, 59] width 12 height 12
click at [49, 62] on span "Line" at bounding box center [44, 62] width 31 height 8
click at [38, 33] on input "Search" at bounding box center [44, 29] width 49 height 12
click at [33, 27] on input "Search" at bounding box center [44, 29] width 49 height 12
type input "plug"
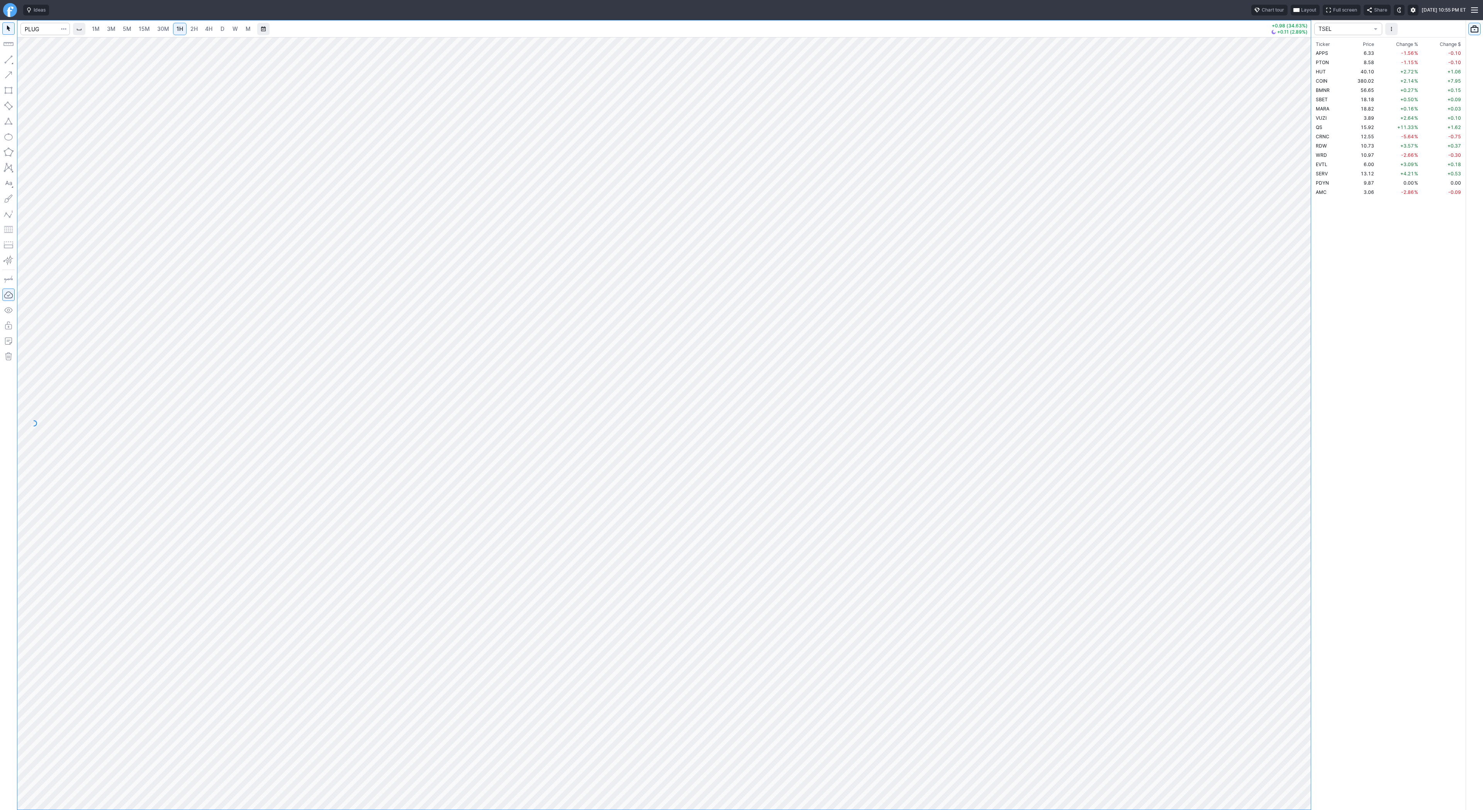
click at [213, 32] on link "4H" at bounding box center [209, 29] width 14 height 12
drag, startPoint x: 1301, startPoint y: 372, endPoint x: 1296, endPoint y: 465, distance: 93.6
click at [1312, 485] on div "1M 3M 5M 15M 30M 1H 2H 4H D W M +0.98 (34.63%) +0.11 (2.89%) TSEL Ticker Price …" at bounding box center [741, 415] width 1483 height 790
drag, startPoint x: 7, startPoint y: 59, endPoint x: 5, endPoint y: 74, distance: 15.6
click at [6, 61] on button "button" at bounding box center [8, 59] width 12 height 12
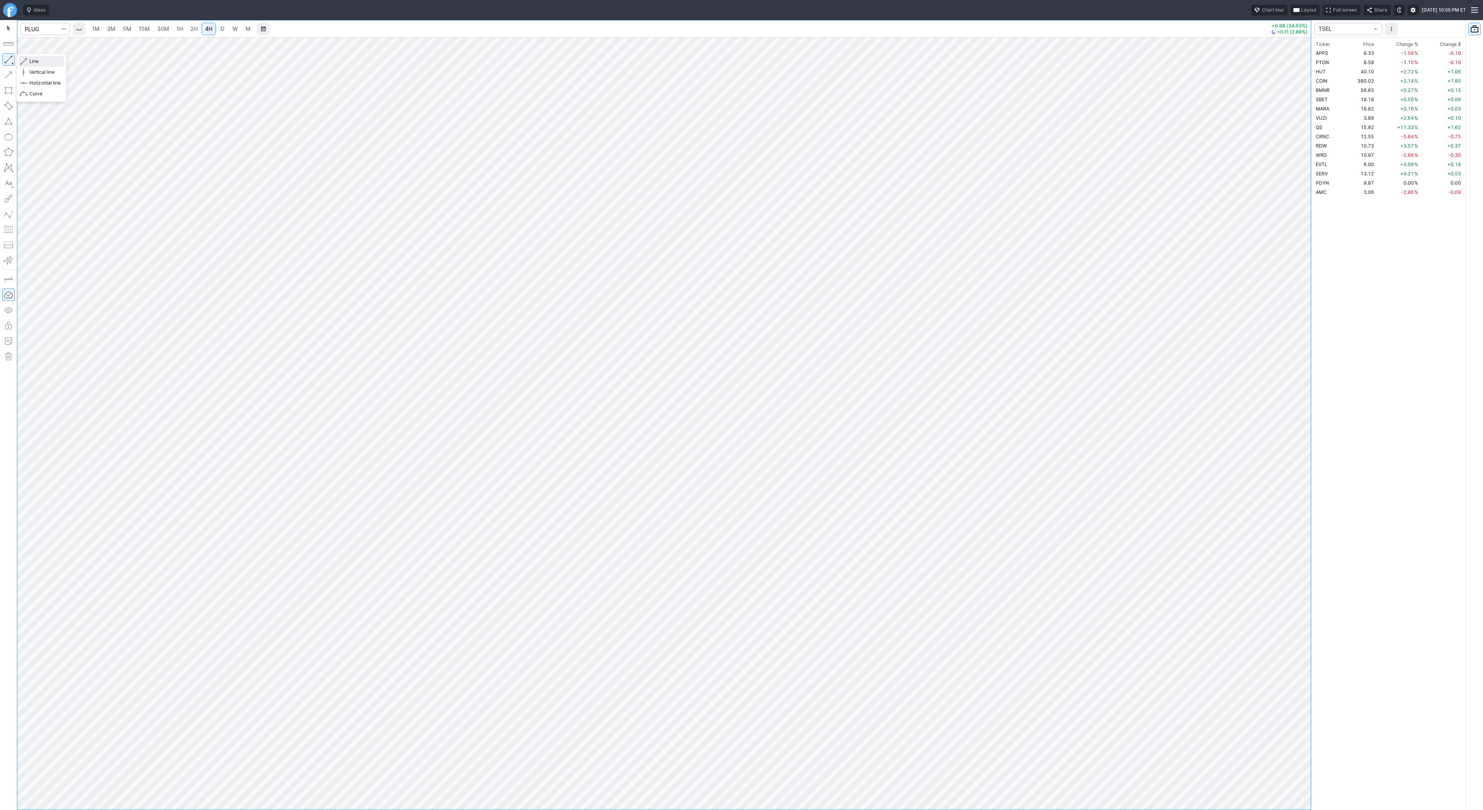
drag, startPoint x: 36, startPoint y: 61, endPoint x: 62, endPoint y: 98, distance: 45.4
click at [36, 63] on span "Line" at bounding box center [44, 62] width 31 height 8
drag, startPoint x: 39, startPoint y: 64, endPoint x: 50, endPoint y: 83, distance: 22.0
click at [39, 64] on span "Line" at bounding box center [44, 62] width 31 height 8
drag, startPoint x: 36, startPoint y: 59, endPoint x: 51, endPoint y: 77, distance: 23.8
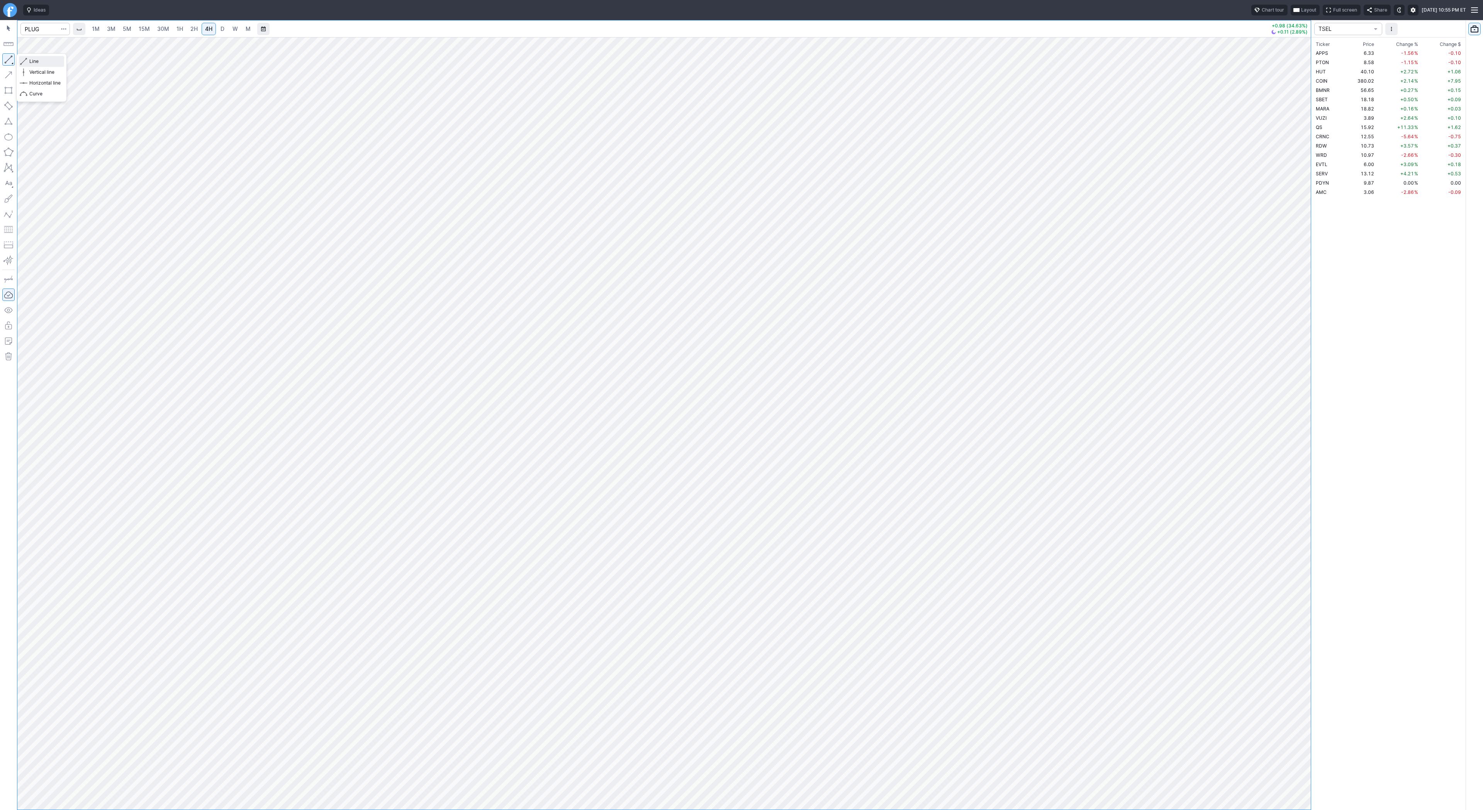
click at [44, 71] on div "Line Vertical line Horizontal line Curve" at bounding box center [41, 77] width 45 height 43
drag, startPoint x: 34, startPoint y: 63, endPoint x: 49, endPoint y: 87, distance: 27.9
click at [34, 64] on span "Line" at bounding box center [44, 62] width 31 height 8
click at [27, 67] on div "Line Vertical line Horizontal line Curve" at bounding box center [41, 77] width 45 height 43
drag, startPoint x: 1311, startPoint y: 370, endPoint x: 1298, endPoint y: 355, distance: 19.2
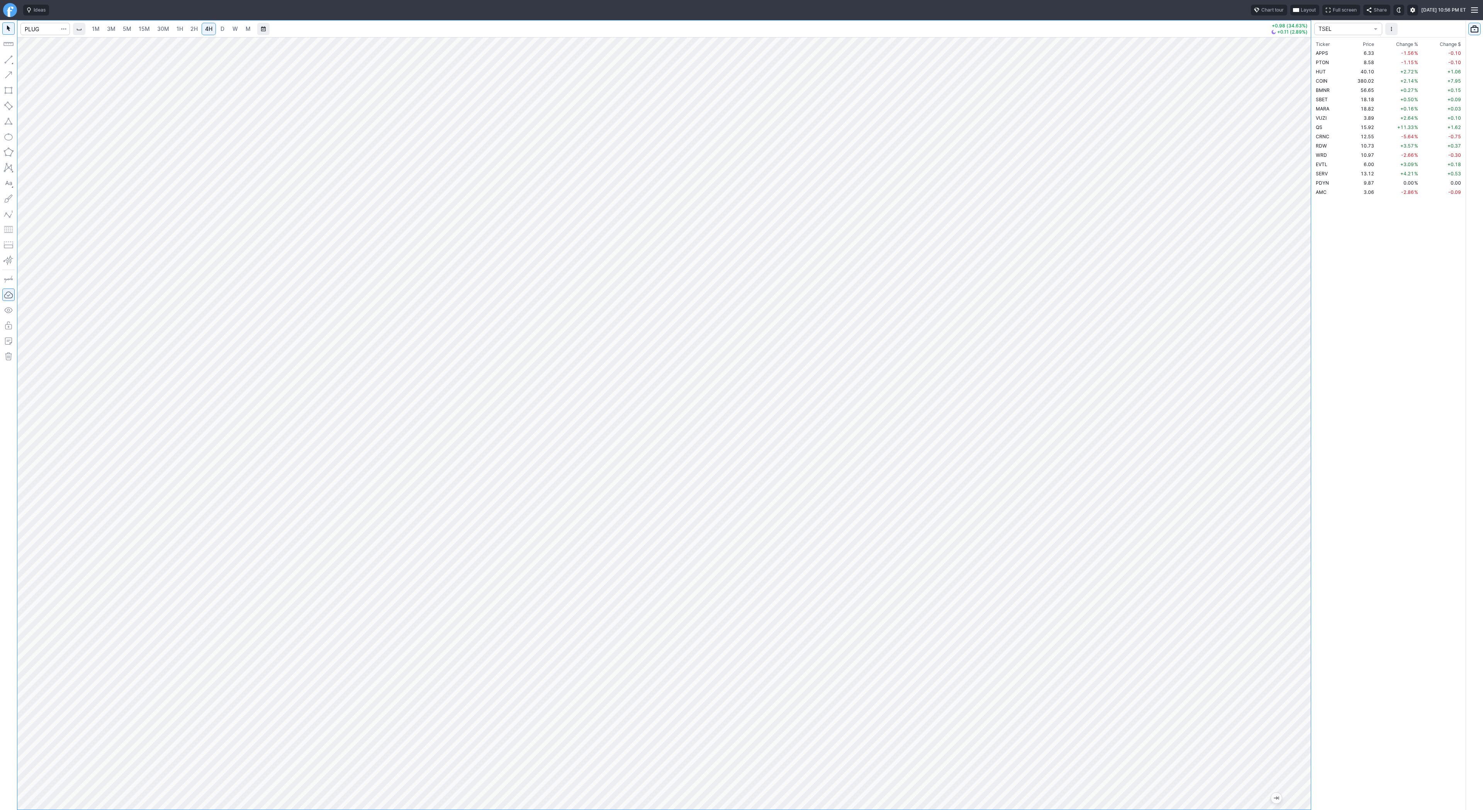
click at [1311, 373] on div at bounding box center [1303, 421] width 16 height 753
drag, startPoint x: 2, startPoint y: 58, endPoint x: 10, endPoint y: 100, distance: 42.4
click at [2, 60] on button "button" at bounding box center [8, 59] width 12 height 12
click at [35, 28] on input "Search" at bounding box center [44, 29] width 49 height 12
click at [236, 31] on span "W" at bounding box center [235, 28] width 5 height 7
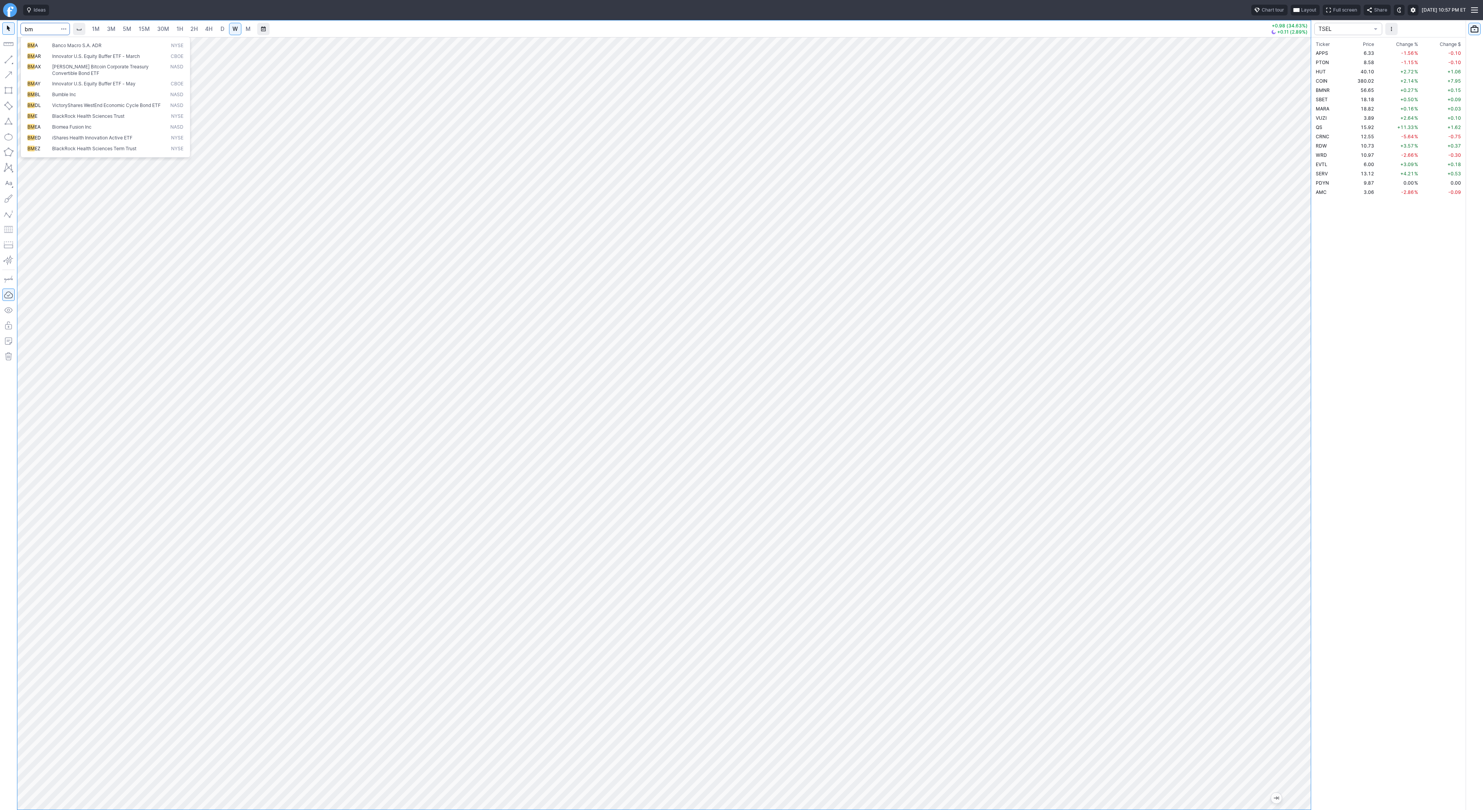
click at [37, 30] on input "bm" at bounding box center [44, 29] width 49 height 12
type input "bmnr"
click at [229, 31] on link "W" at bounding box center [235, 29] width 12 height 12
click at [222, 31] on span "D" at bounding box center [223, 28] width 4 height 7
click at [208, 27] on span "4H" at bounding box center [208, 28] width 7 height 7
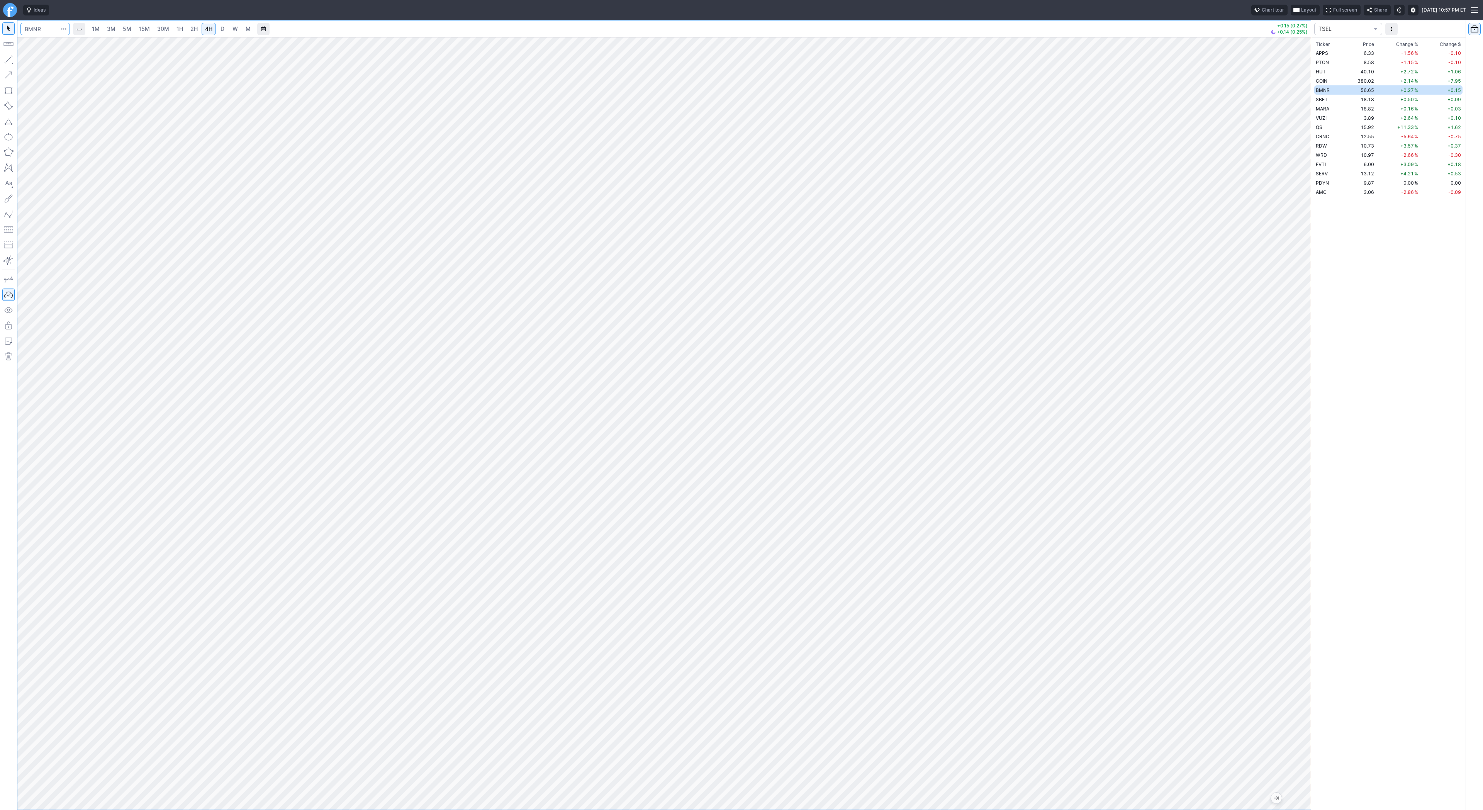
click at [48, 26] on input "Search" at bounding box center [44, 29] width 49 height 12
click at [46, 27] on input "Search" at bounding box center [44, 29] width 49 height 12
type input "sbet"
drag, startPoint x: 33, startPoint y: 63, endPoint x: 37, endPoint y: 71, distance: 9.7
click at [35, 69] on div "Line Vertical line Horizontal line Curve" at bounding box center [41, 77] width 45 height 43
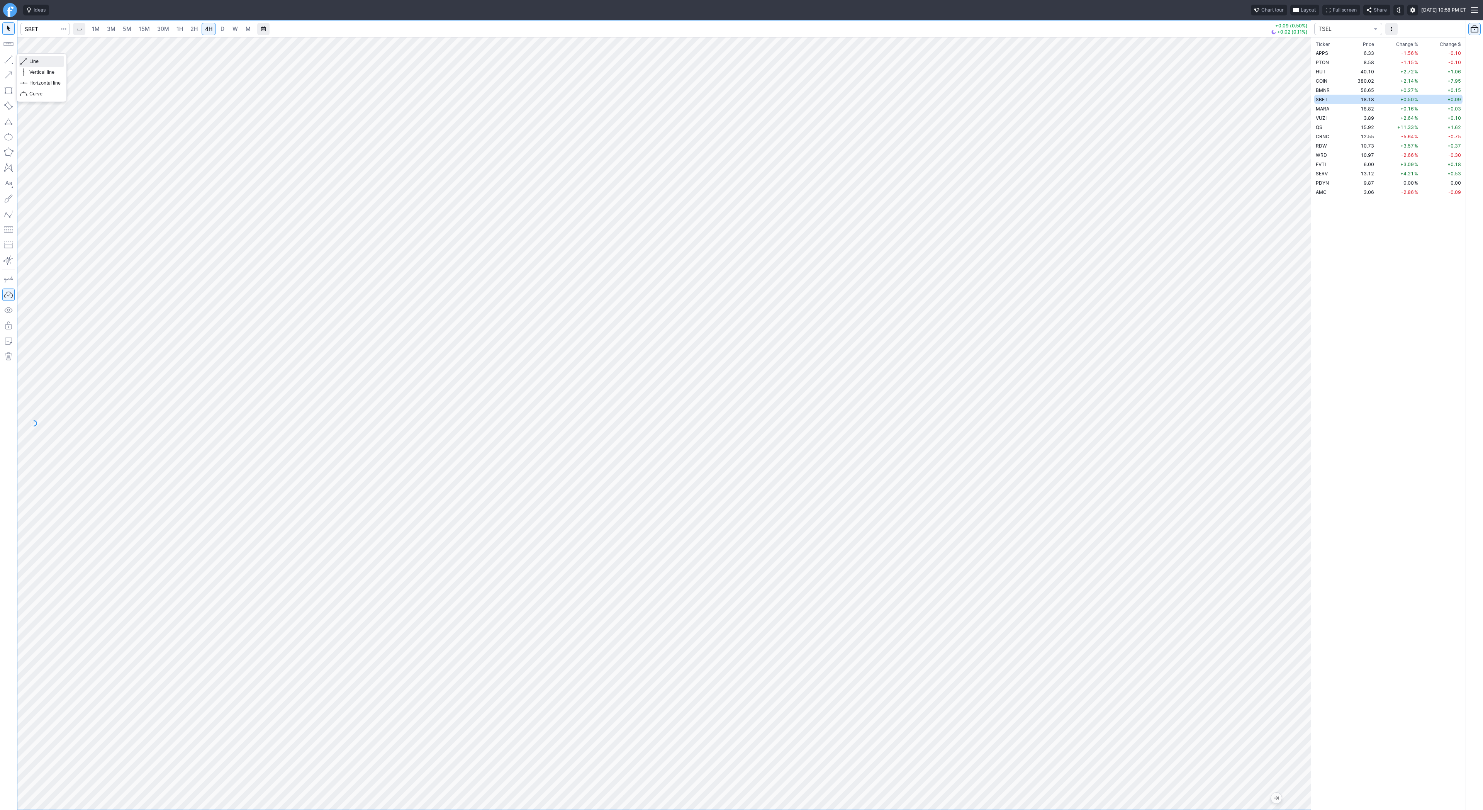
click at [32, 61] on span "Line" at bounding box center [44, 62] width 31 height 8
drag, startPoint x: 22, startPoint y: 60, endPoint x: 31, endPoint y: 83, distance: 24.5
click at [22, 61] on span "button" at bounding box center [24, 61] width 5 height 11
drag, startPoint x: 35, startPoint y: 63, endPoint x: 37, endPoint y: 70, distance: 7.0
click at [35, 64] on span "Line" at bounding box center [44, 62] width 31 height 8
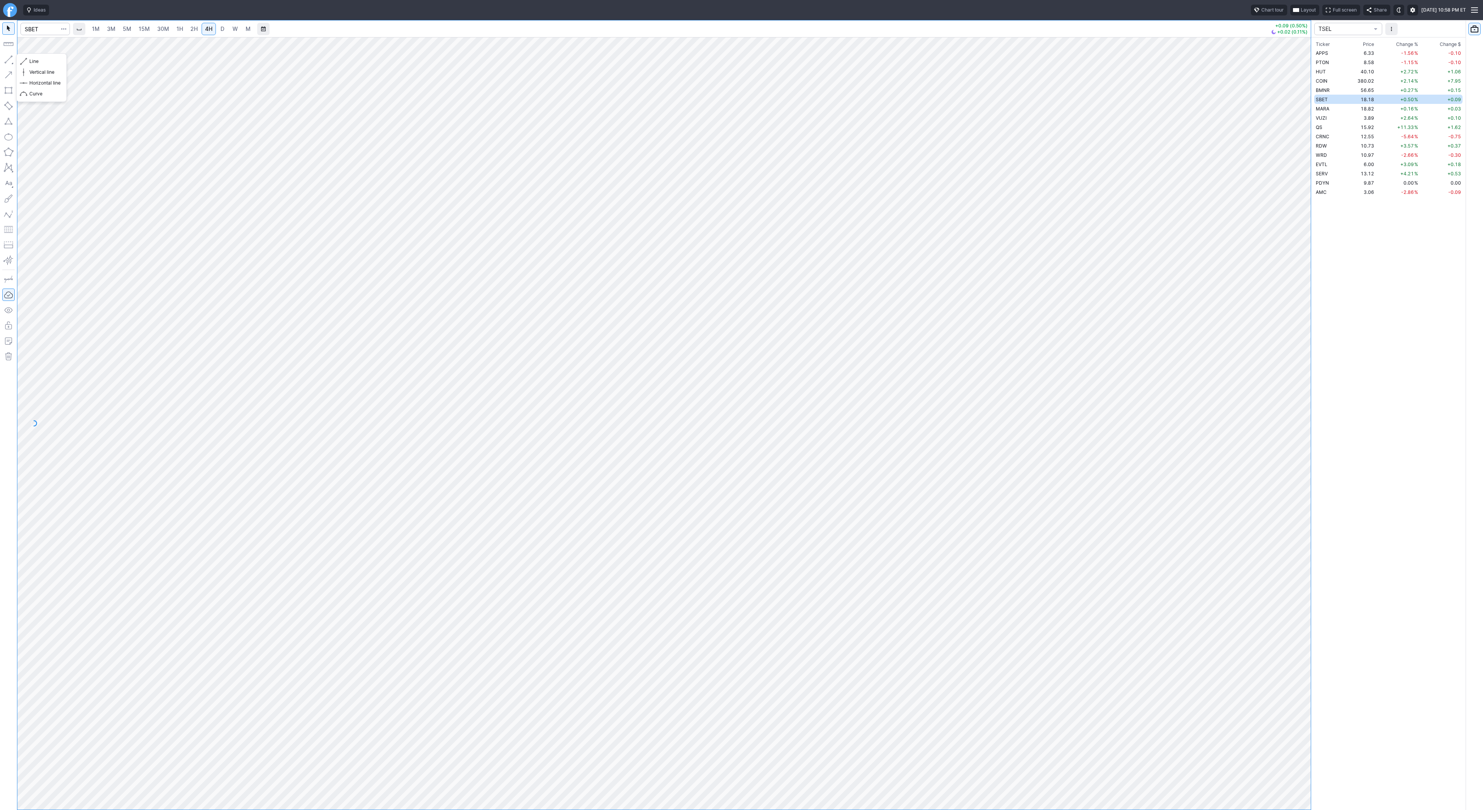
click at [9, 58] on button "button" at bounding box center [8, 59] width 12 height 12
click at [27, 60] on span "button" at bounding box center [24, 61] width 5 height 11
click at [35, 61] on span "Line" at bounding box center [44, 62] width 31 height 8
click at [22, 60] on button "Line" at bounding box center [41, 61] width 45 height 11
click at [31, 56] on button "Line" at bounding box center [41, 61] width 45 height 11
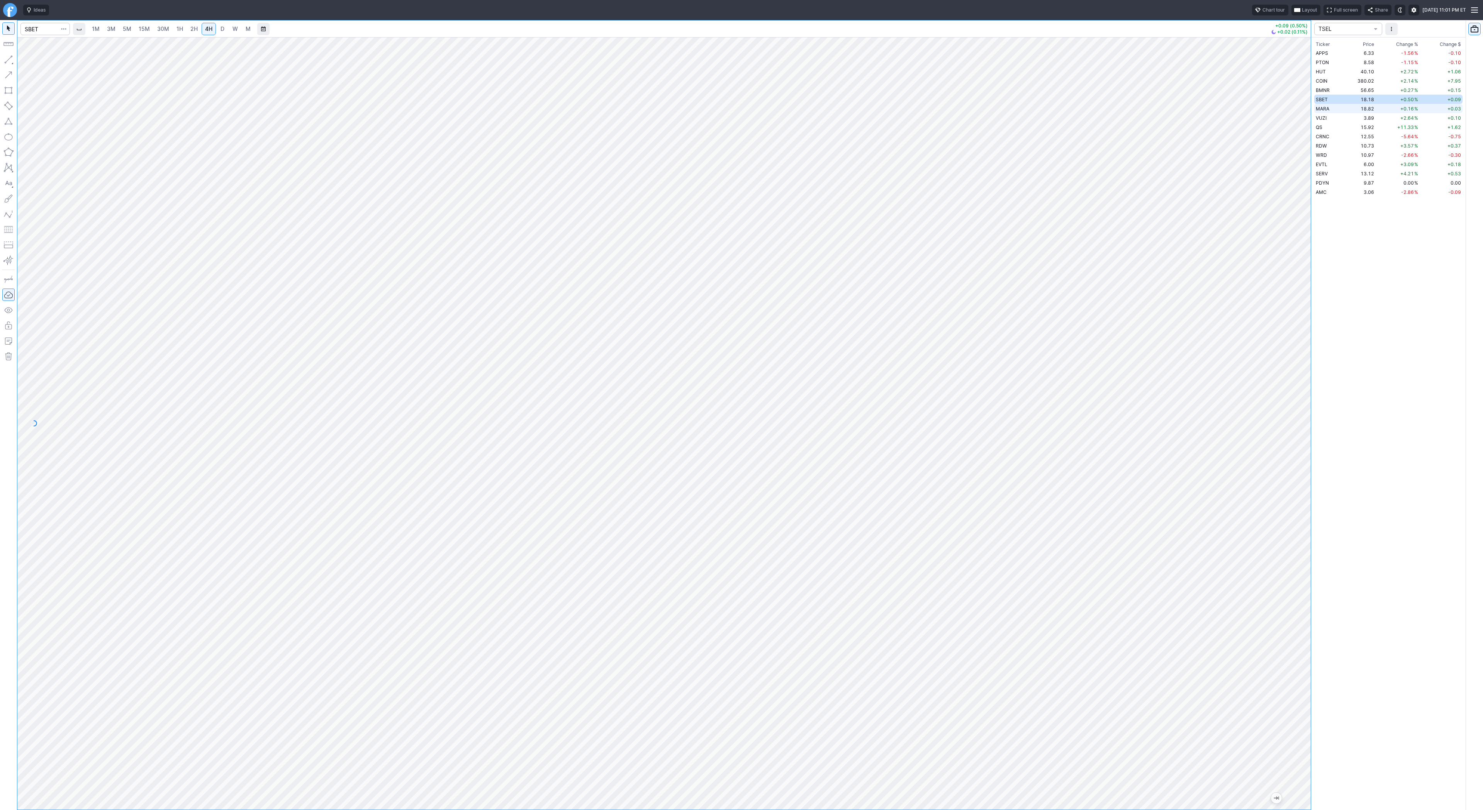
click at [1333, 111] on td "MARA" at bounding box center [1330, 108] width 32 height 9
click at [221, 27] on span "D" at bounding box center [223, 28] width 4 height 7
click at [6, 64] on button "button" at bounding box center [8, 59] width 12 height 12
drag, startPoint x: 32, startPoint y: 60, endPoint x: 46, endPoint y: 78, distance: 22.6
click at [32, 61] on span "Line" at bounding box center [44, 62] width 31 height 8
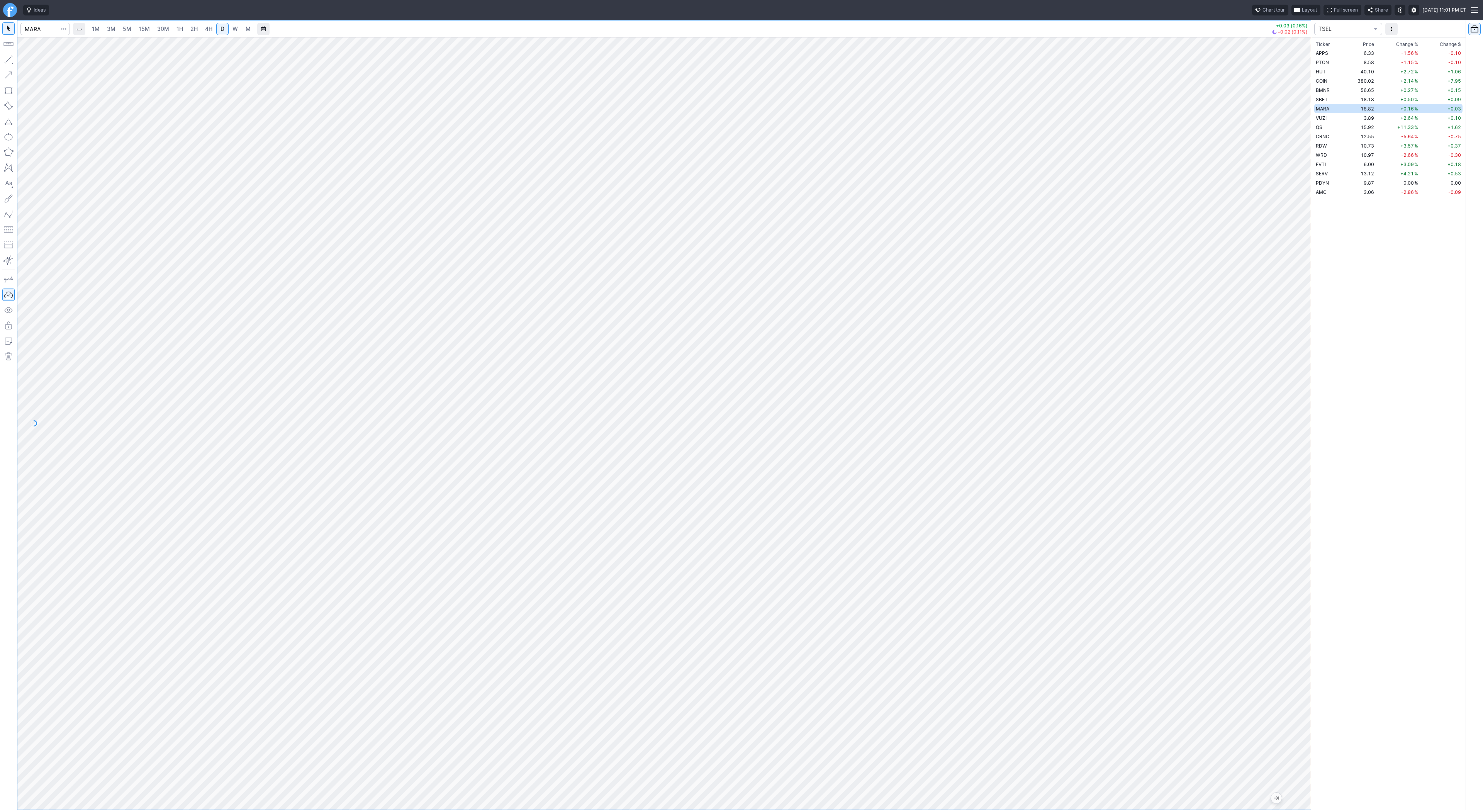
click at [233, 30] on span "W" at bounding box center [235, 28] width 5 height 7
click at [28, 60] on button "Line" at bounding box center [41, 61] width 45 height 11
click at [221, 27] on span "D" at bounding box center [223, 28] width 4 height 7
drag, startPoint x: 7, startPoint y: 63, endPoint x: 10, endPoint y: 82, distance: 19.9
click at [7, 63] on button "button" at bounding box center [8, 59] width 12 height 12
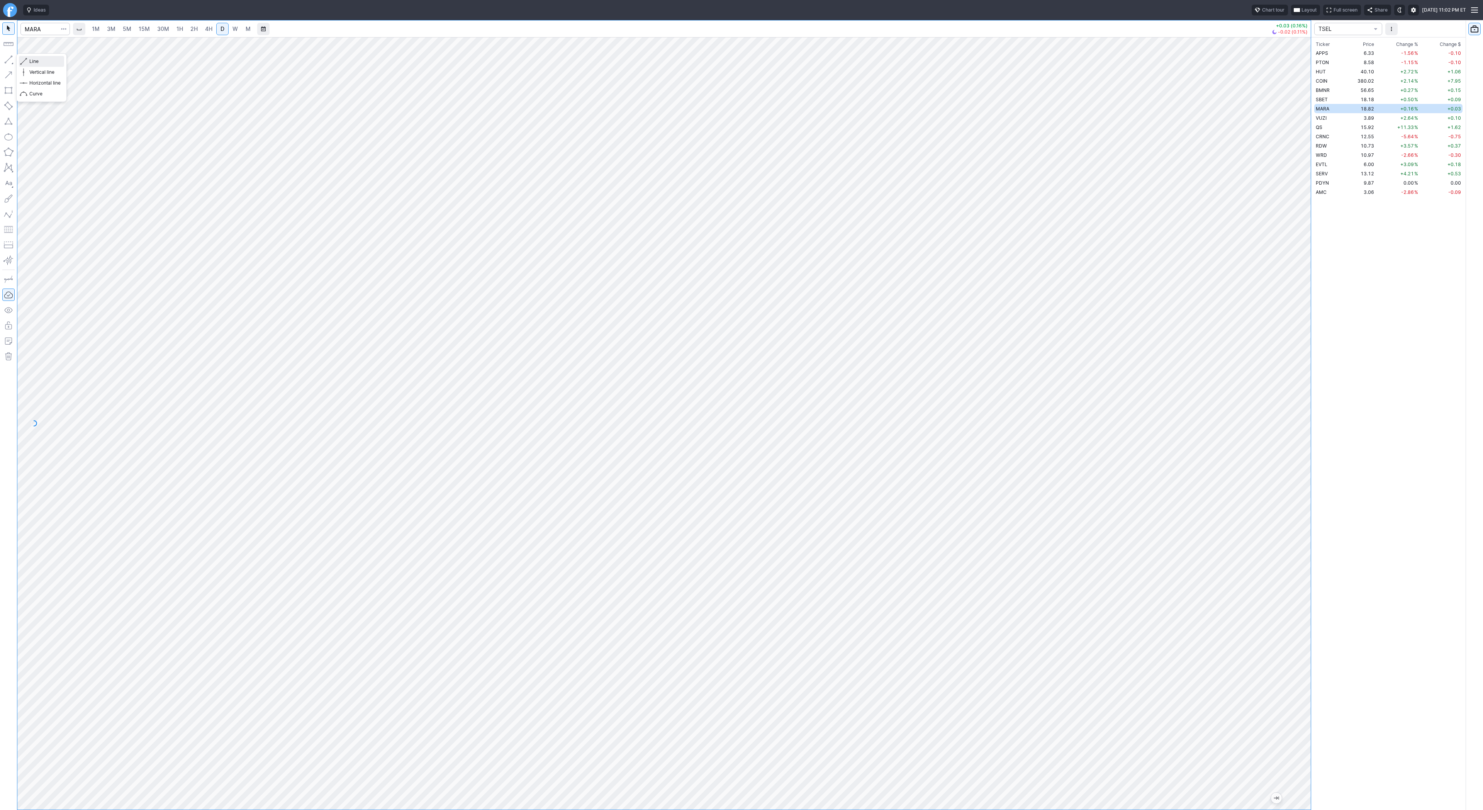
click at [29, 65] on span "Line" at bounding box center [44, 62] width 31 height 8
click at [26, 61] on span "button" at bounding box center [24, 61] width 5 height 11
click at [31, 63] on span "Line" at bounding box center [44, 62] width 31 height 8
drag, startPoint x: 30, startPoint y: 63, endPoint x: 64, endPoint y: 101, distance: 51.4
click at [30, 63] on span "Line" at bounding box center [44, 62] width 31 height 8
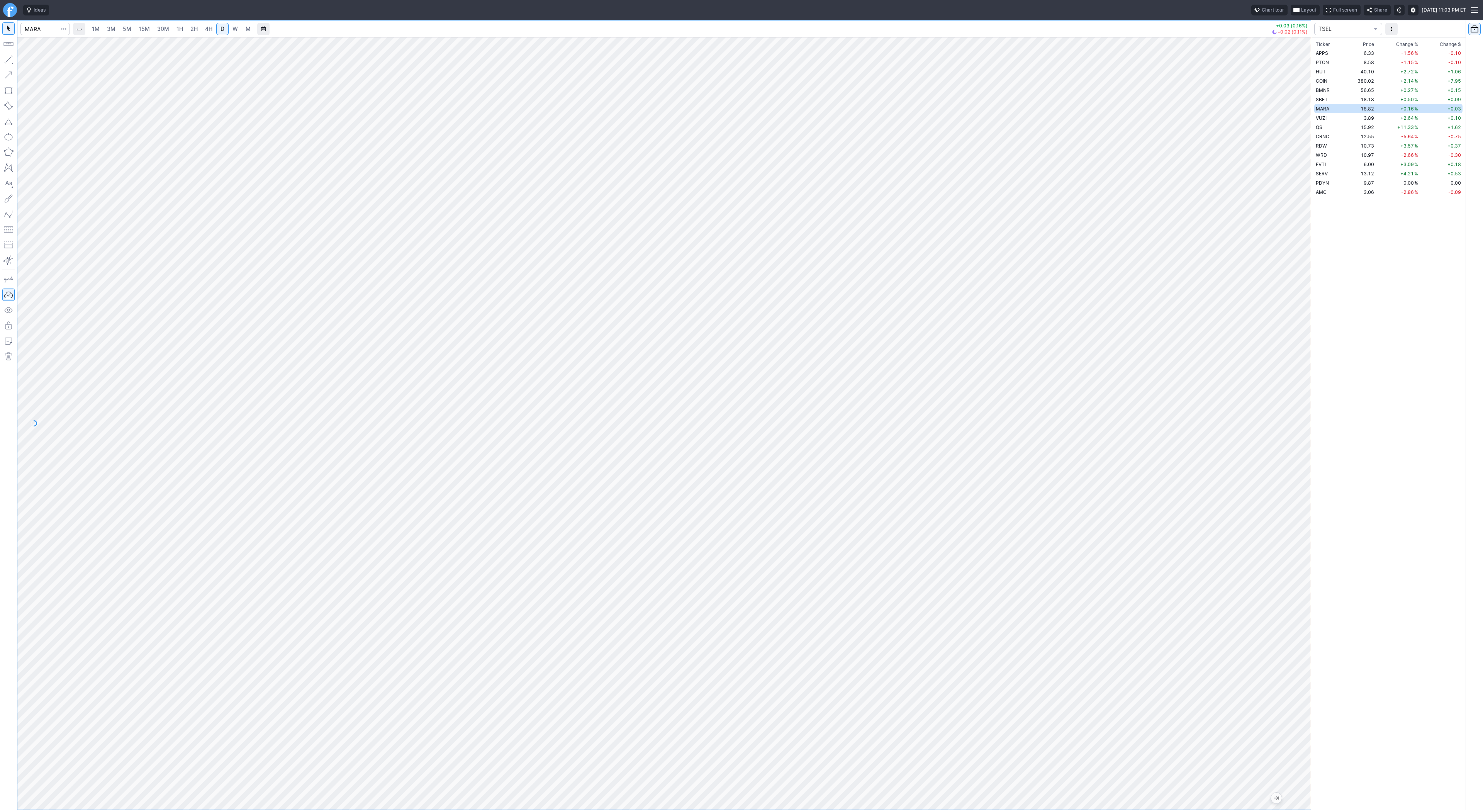
click at [41, 36] on div at bounding box center [44, 28] width 49 height 17
click at [44, 30] on input "Search" at bounding box center [44, 29] width 49 height 12
type input "bmnr"
click at [203, 28] on link "4H" at bounding box center [209, 29] width 14 height 12
click at [44, 28] on input "Search" at bounding box center [44, 29] width 49 height 12
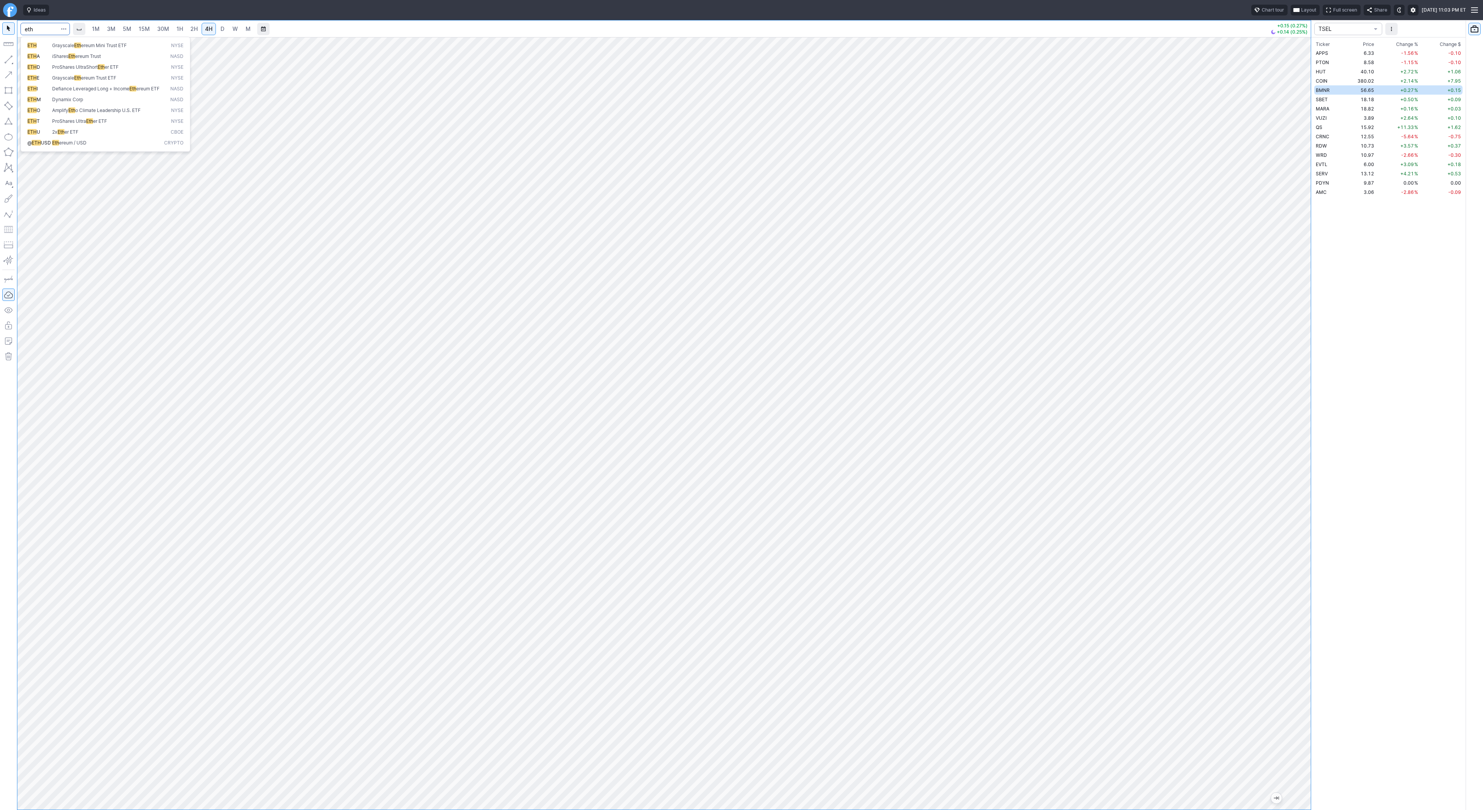
type input "eth"
click at [92, 146] on span "Eth ereum / USD" at bounding box center [107, 143] width 112 height 7
drag, startPoint x: 1302, startPoint y: 348, endPoint x: 1302, endPoint y: 358, distance: 10.4
click at [1303, 360] on div at bounding box center [1303, 421] width 16 height 753
click at [1290, 530] on div at bounding box center [664, 423] width 1294 height 772
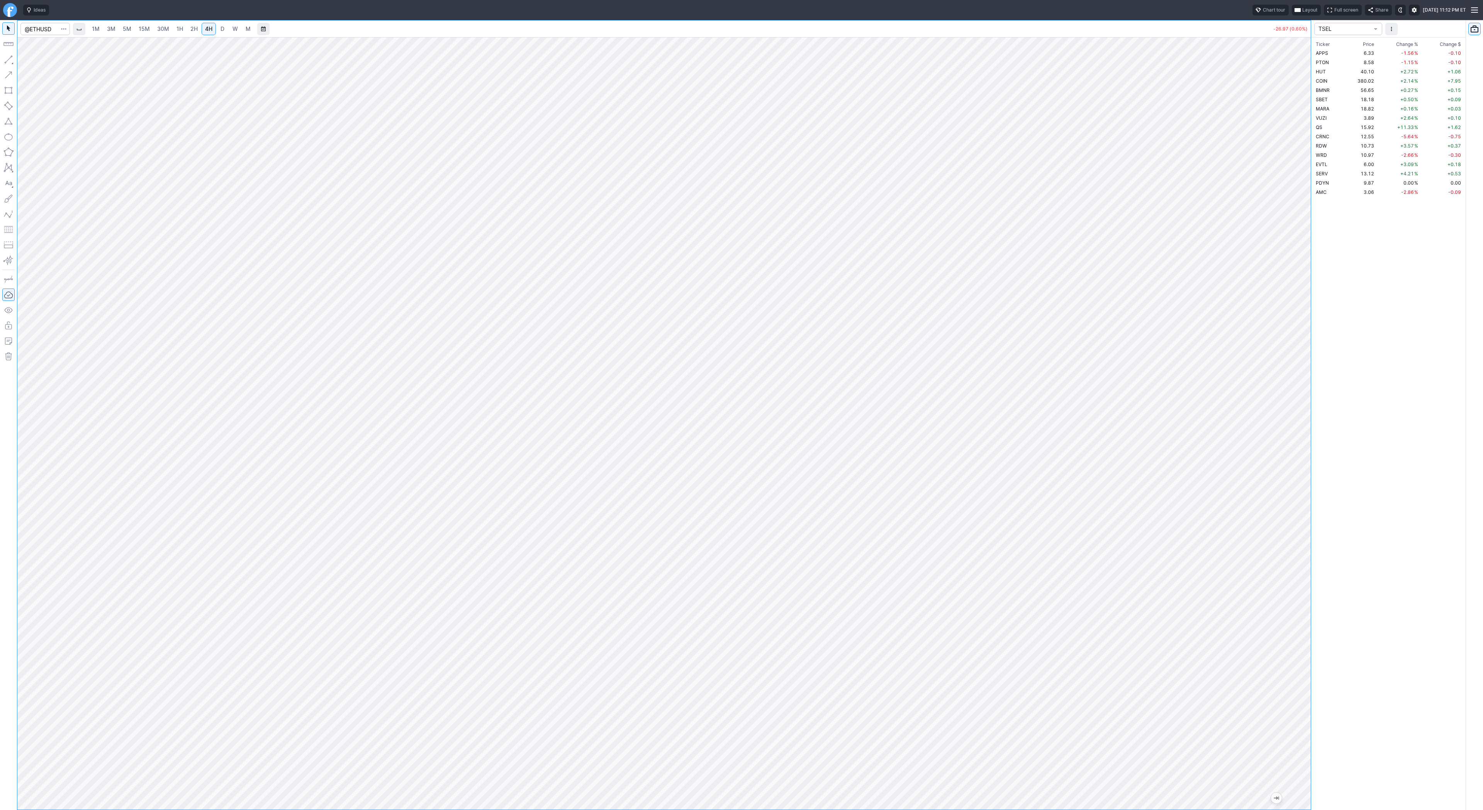
click at [227, 25] on link "D" at bounding box center [222, 29] width 12 height 12
drag, startPoint x: 1306, startPoint y: 329, endPoint x: 1311, endPoint y: 503, distance: 173.9
click at [1318, 508] on div "1M 3M 5M 15M 30M 1H 2H 4H D W M -26.97 (0.60%) TSEL Ticker Price Chg.% Change %…" at bounding box center [741, 415] width 1483 height 790
click at [32, 60] on span "Line" at bounding box center [44, 62] width 31 height 8
click at [39, 61] on span "Line" at bounding box center [44, 62] width 31 height 8
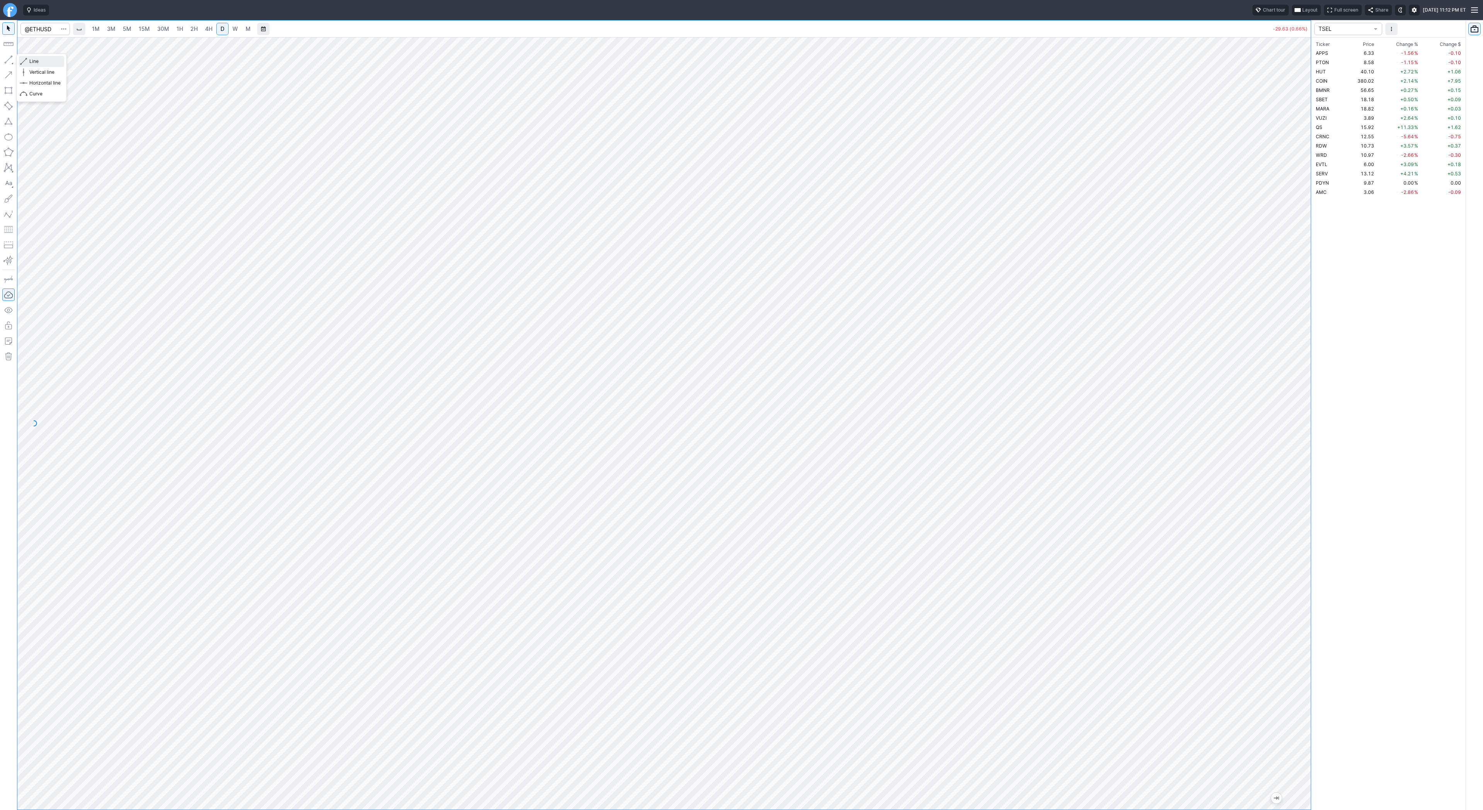
click at [34, 58] on span "Line" at bounding box center [44, 62] width 31 height 8
click at [37, 64] on span "Line" at bounding box center [44, 62] width 31 height 8
click at [115, 30] on span "3M" at bounding box center [111, 28] width 8 height 7
click at [178, 30] on span "1H" at bounding box center [180, 28] width 7 height 7
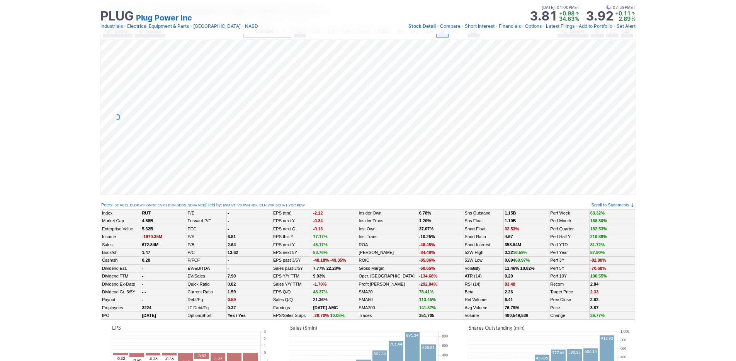
scroll to position [0, 8]
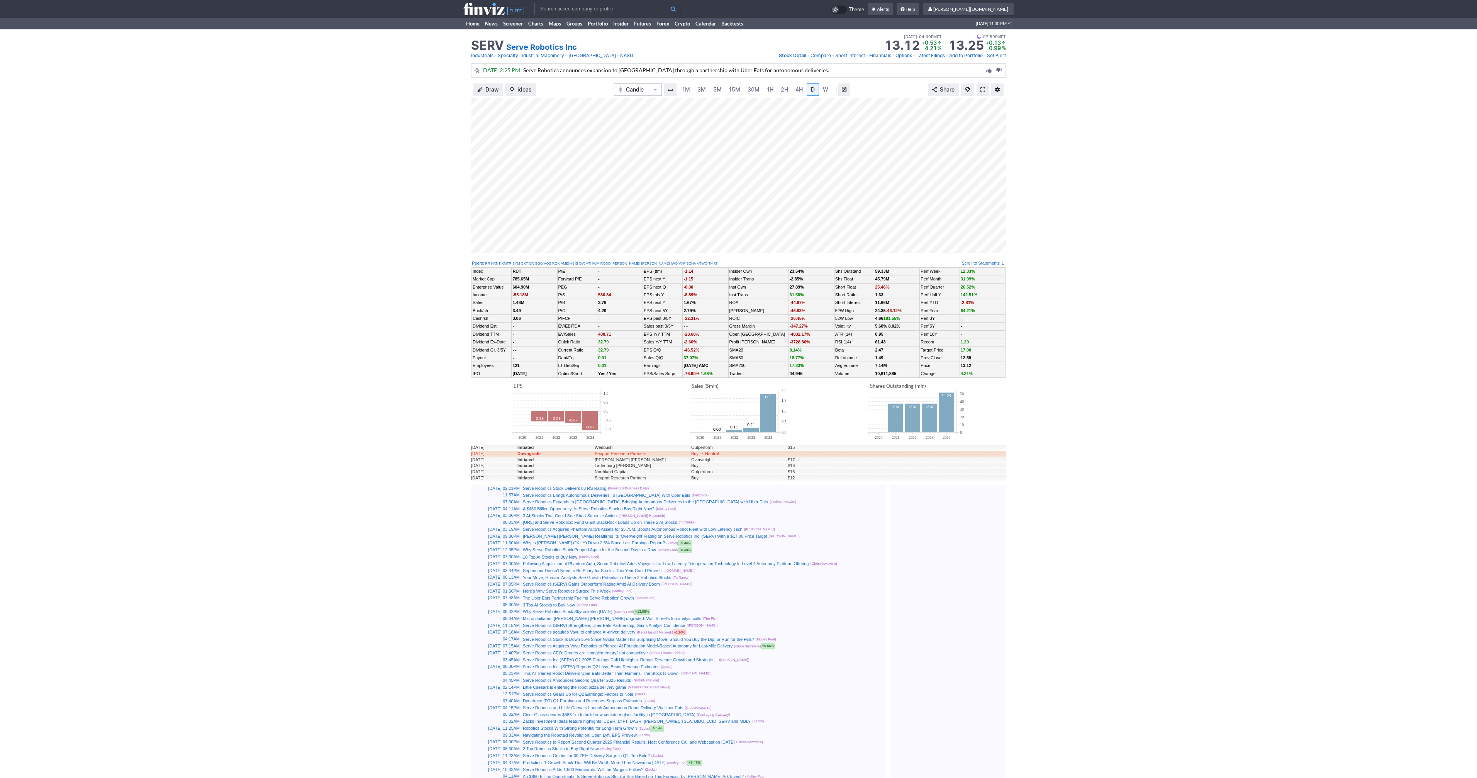
scroll to position [0, 8]
click at [981, 90] on span at bounding box center [983, 90] width 5 height 6
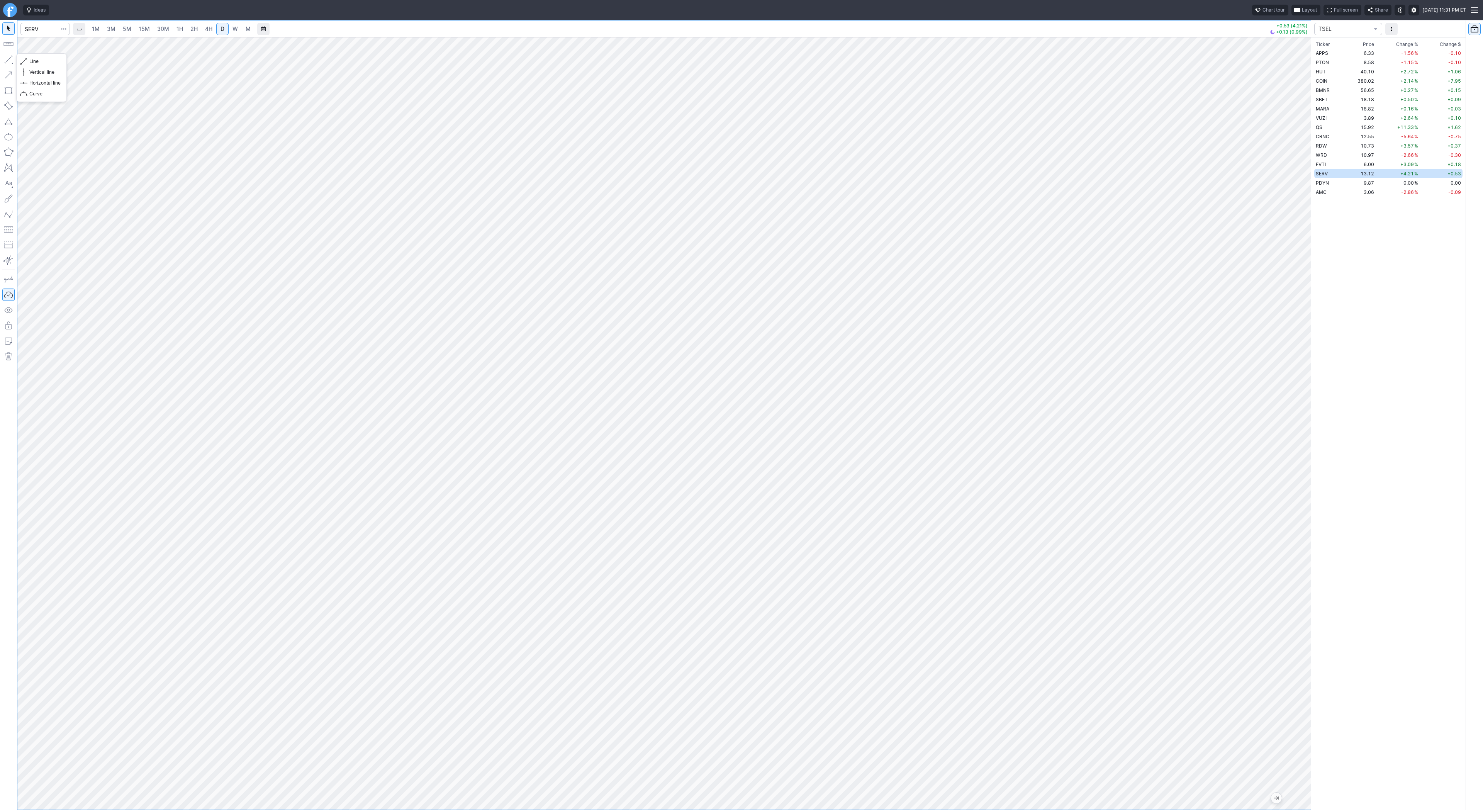
click at [7, 58] on button "button" at bounding box center [8, 59] width 12 height 12
click at [31, 61] on span "Line" at bounding box center [44, 62] width 31 height 8
click at [27, 62] on button "Line" at bounding box center [41, 61] width 45 height 11
click at [29, 23] on input "Search" at bounding box center [44, 29] width 49 height 12
type input "qs"
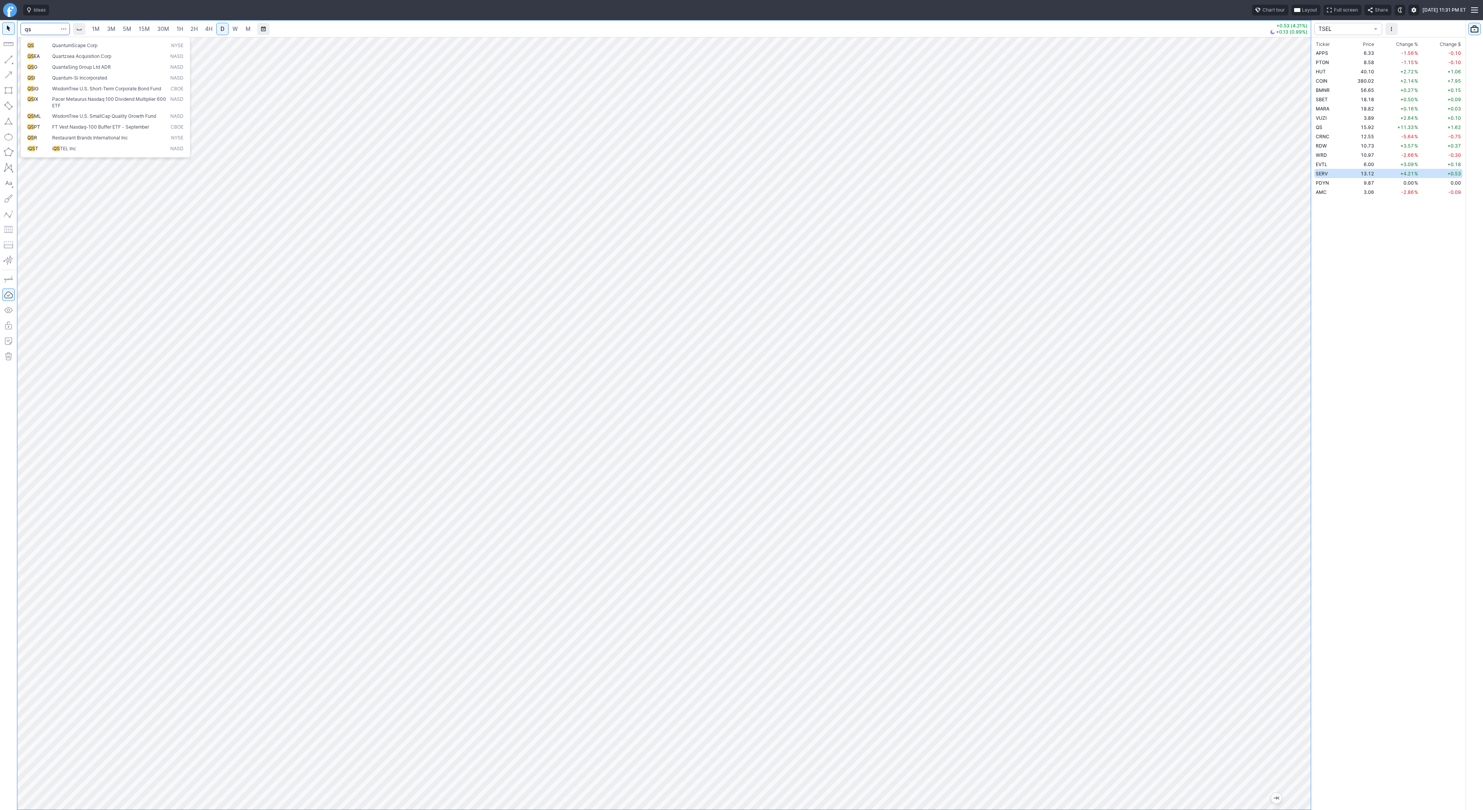
click at [87, 49] on span "QuantumScape Corp" at bounding box center [110, 45] width 118 height 7
click at [233, 25] on span "W" at bounding box center [235, 28] width 5 height 7
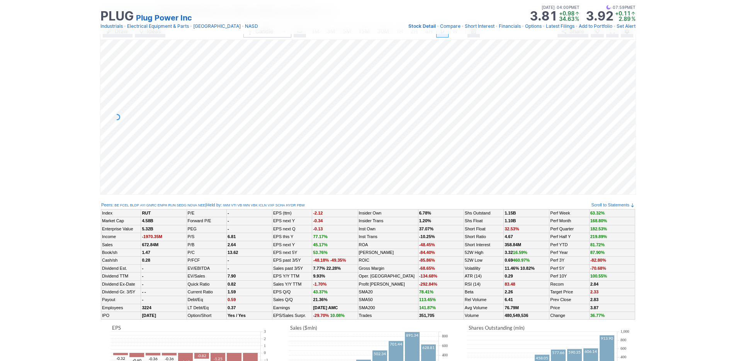
scroll to position [0, 8]
